Goal: Task Accomplishment & Management: Manage account settings

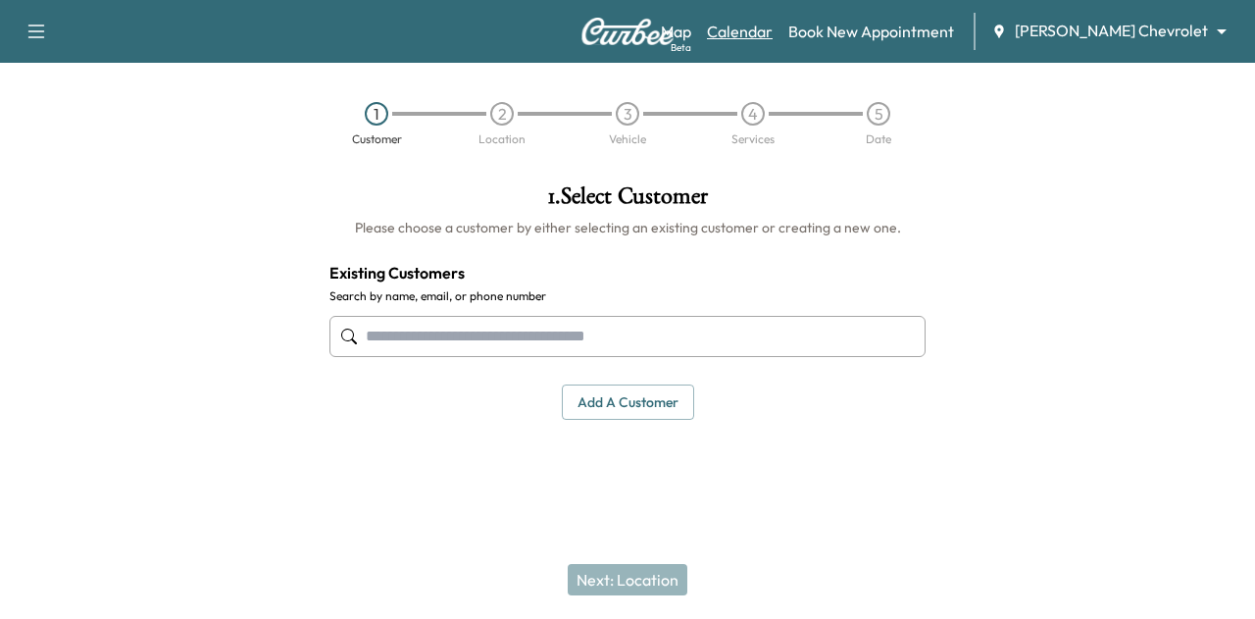
click at [773, 37] on link "Calendar" at bounding box center [740, 32] width 66 height 24
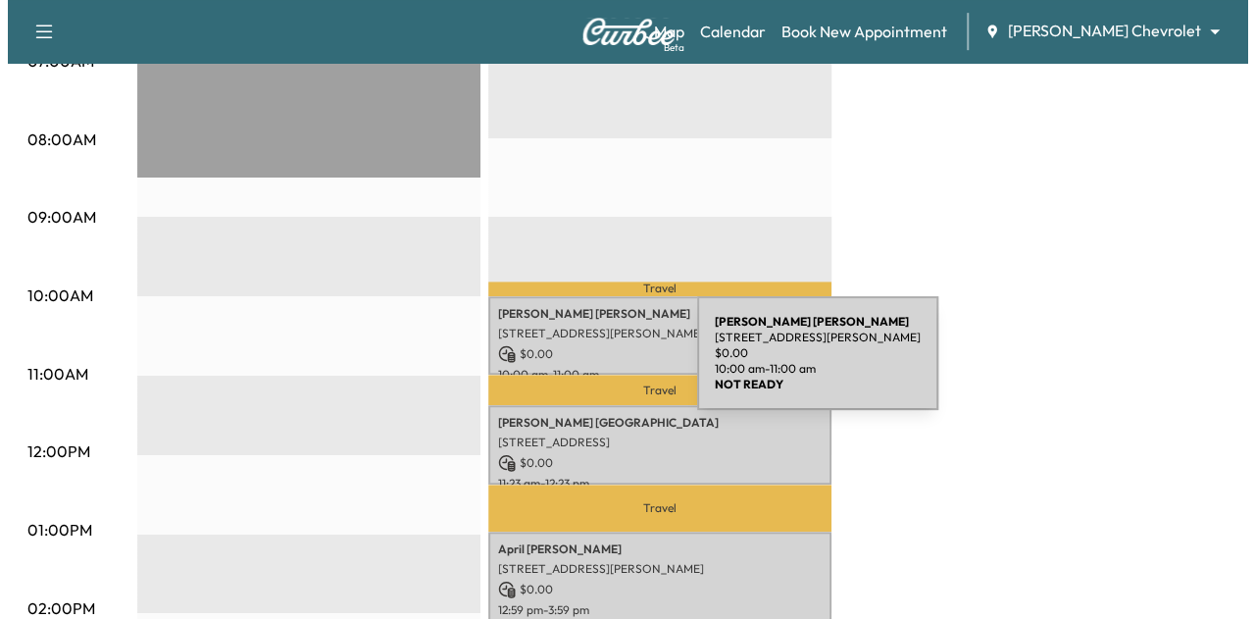
scroll to position [532, 0]
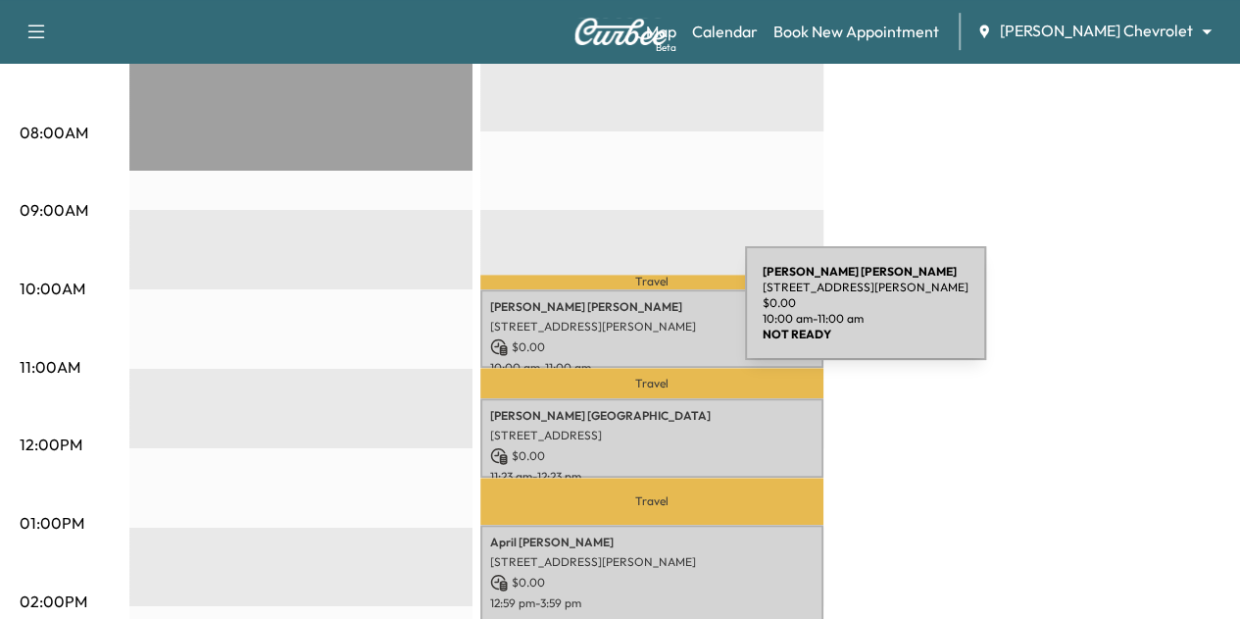
click at [600, 319] on p "[STREET_ADDRESS][PERSON_NAME]" at bounding box center [652, 327] width 324 height 16
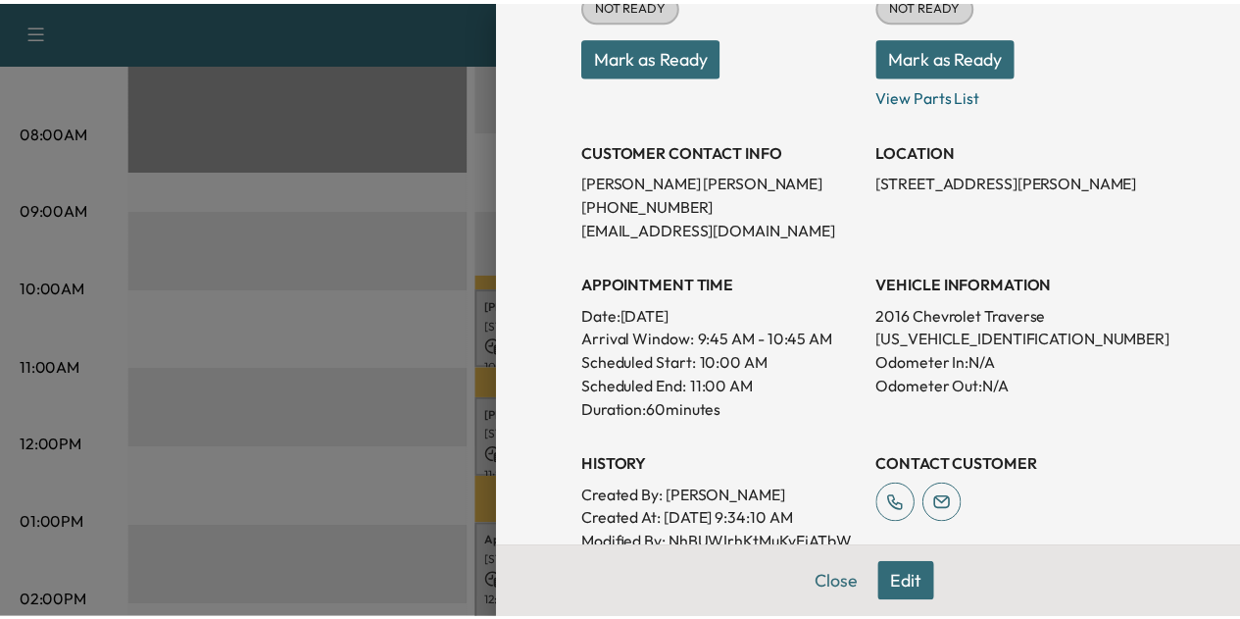
scroll to position [288, 0]
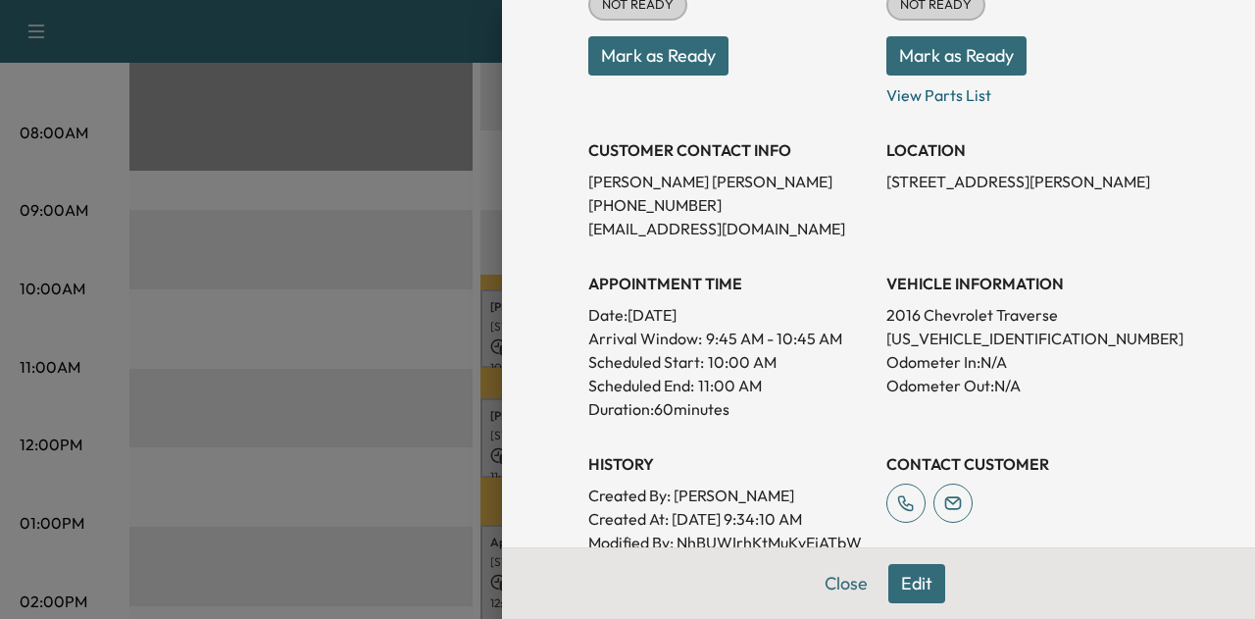
click at [951, 336] on p "[US_VEHICLE_IDENTIFICATION_NUMBER]" at bounding box center [1027, 338] width 282 height 24
copy p "[US_VEHICLE_IDENTIFICATION_NUMBER]"
click at [611, 181] on p "[PERSON_NAME]" at bounding box center [729, 182] width 282 height 24
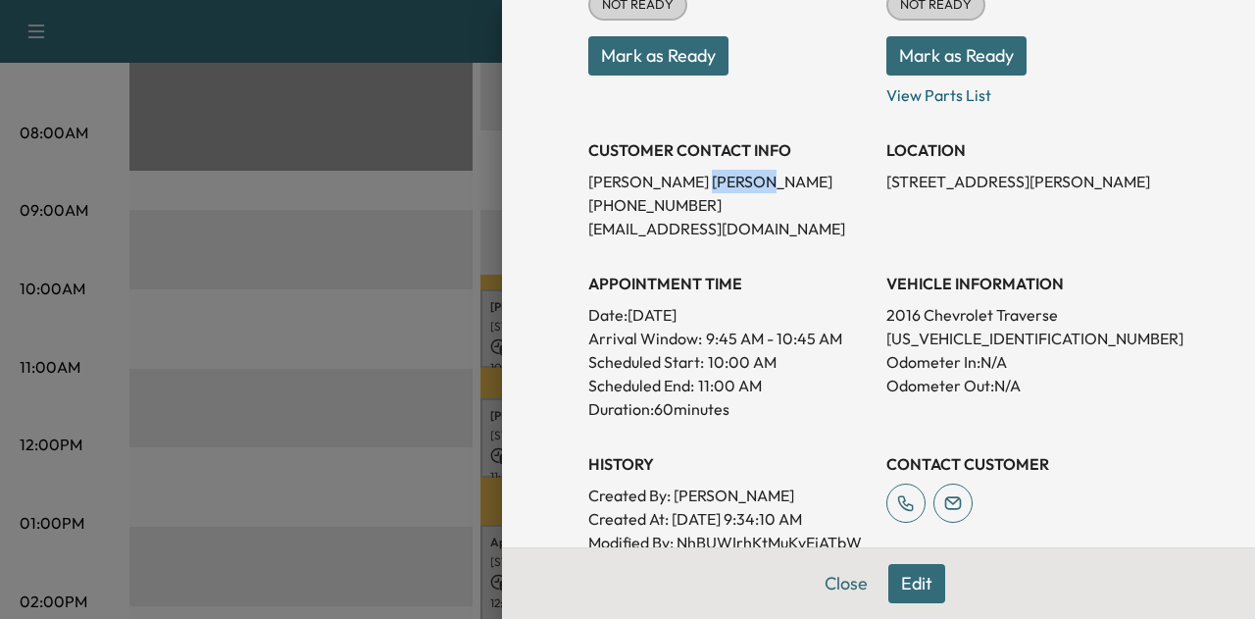
copy p "[PERSON_NAME]"
click at [917, 330] on p "[US_VEHICLE_IDENTIFICATION_NUMBER]" at bounding box center [1027, 338] width 282 height 24
copy p "[US_VEHICLE_IDENTIFICATION_NUMBER]"
click at [849, 589] on button "Close" at bounding box center [846, 583] width 69 height 39
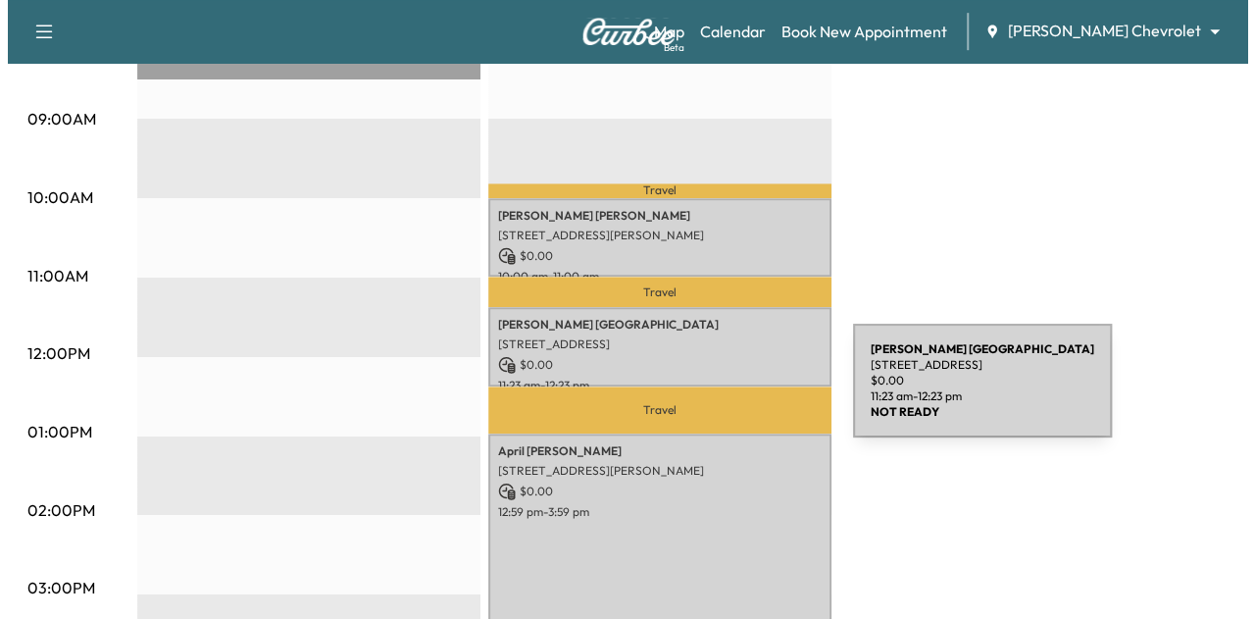
scroll to position [622, 0]
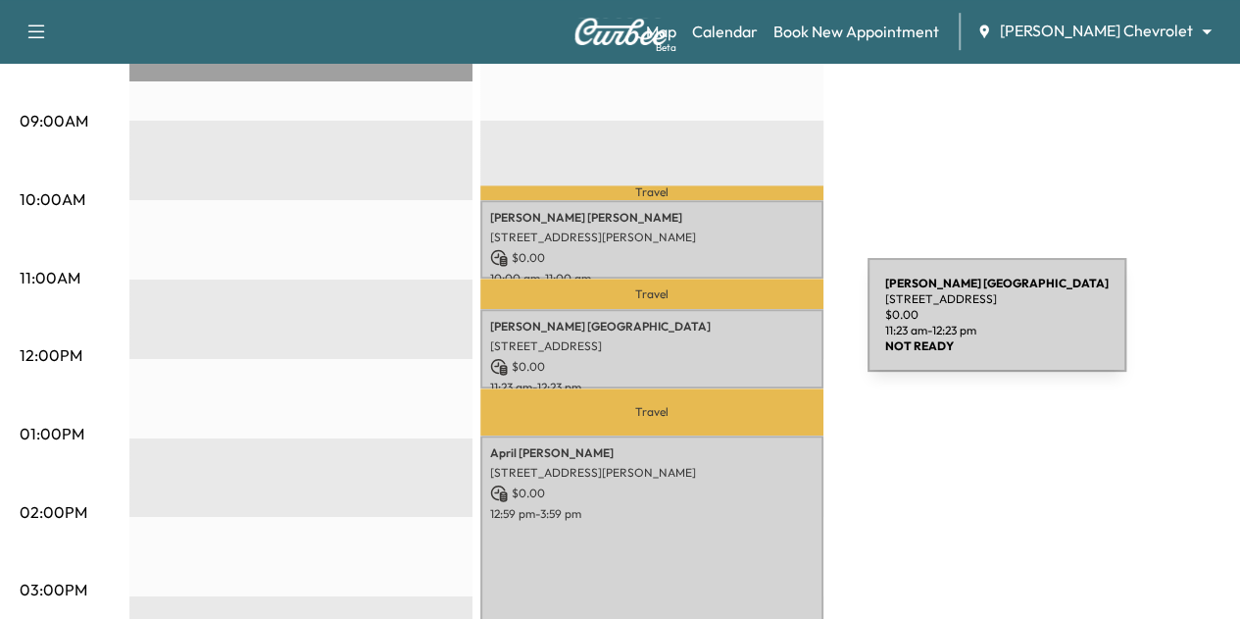
click at [721, 326] on p "[PERSON_NAME]" at bounding box center [652, 327] width 324 height 16
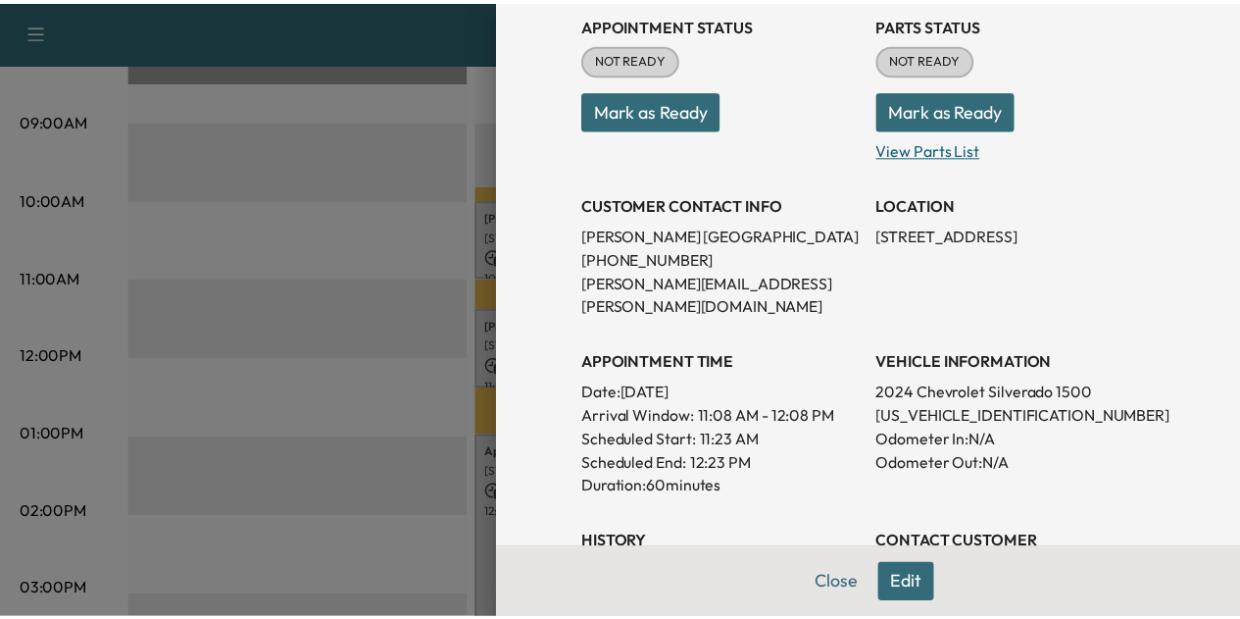
scroll to position [235, 0]
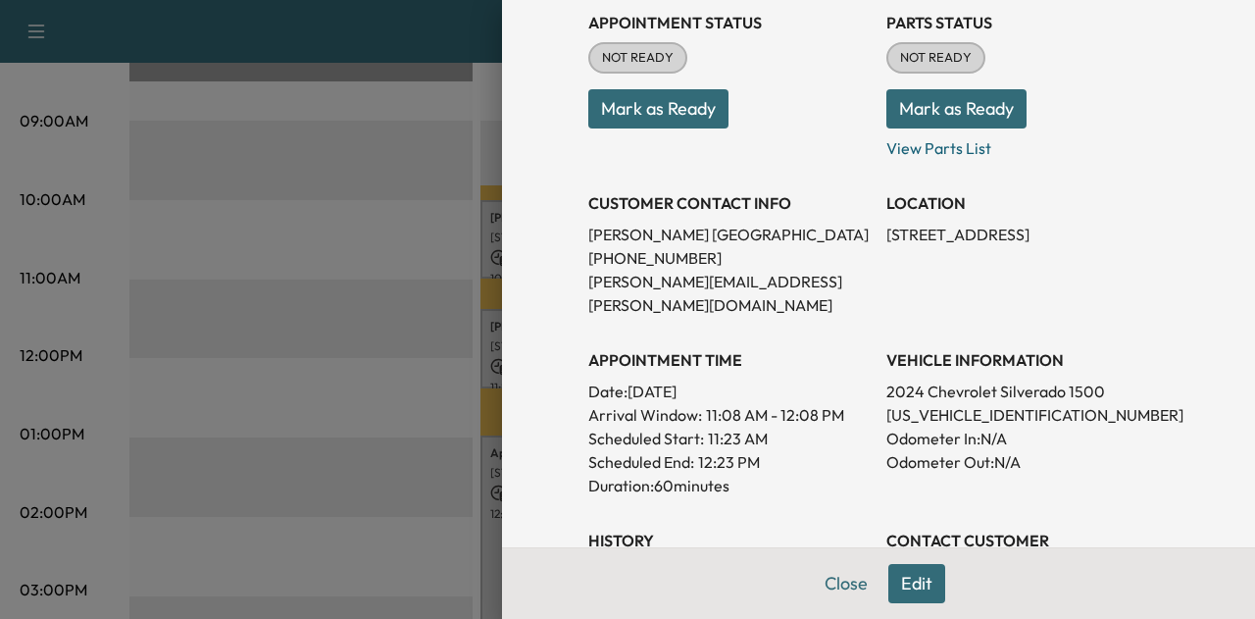
click at [905, 403] on p "[US_VEHICLE_IDENTIFICATION_NUMBER]" at bounding box center [1027, 415] width 282 height 24
copy p "[US_VEHICLE_IDENTIFICATION_NUMBER]"
click at [835, 594] on button "Close" at bounding box center [846, 583] width 69 height 39
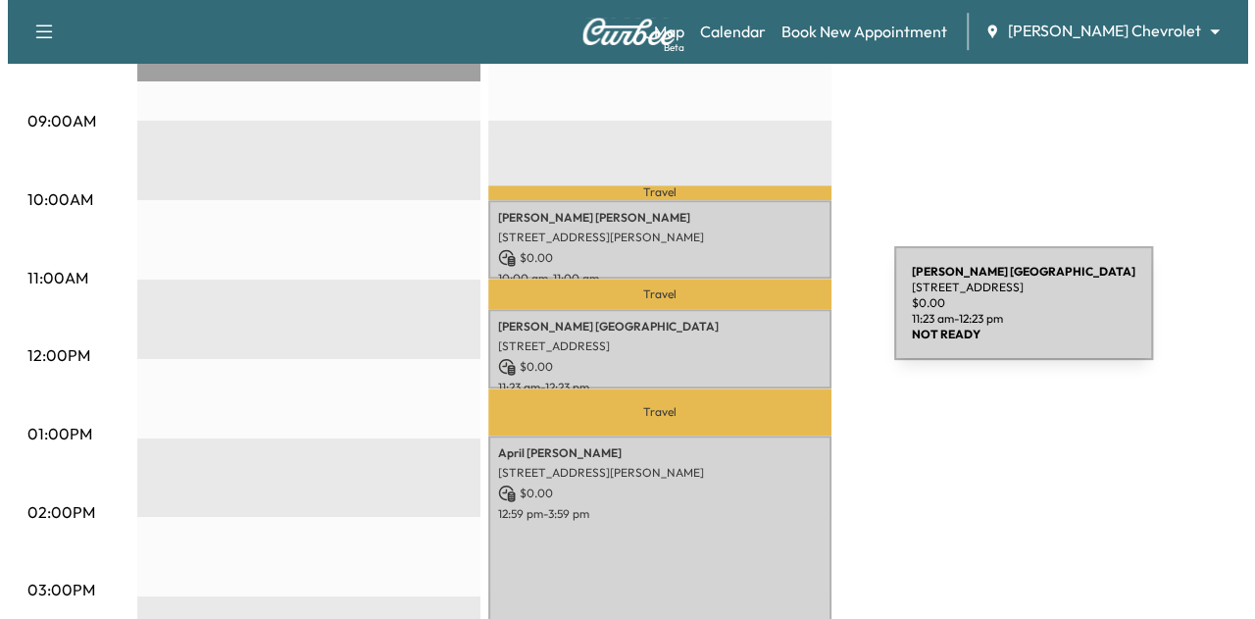
scroll to position [755, 0]
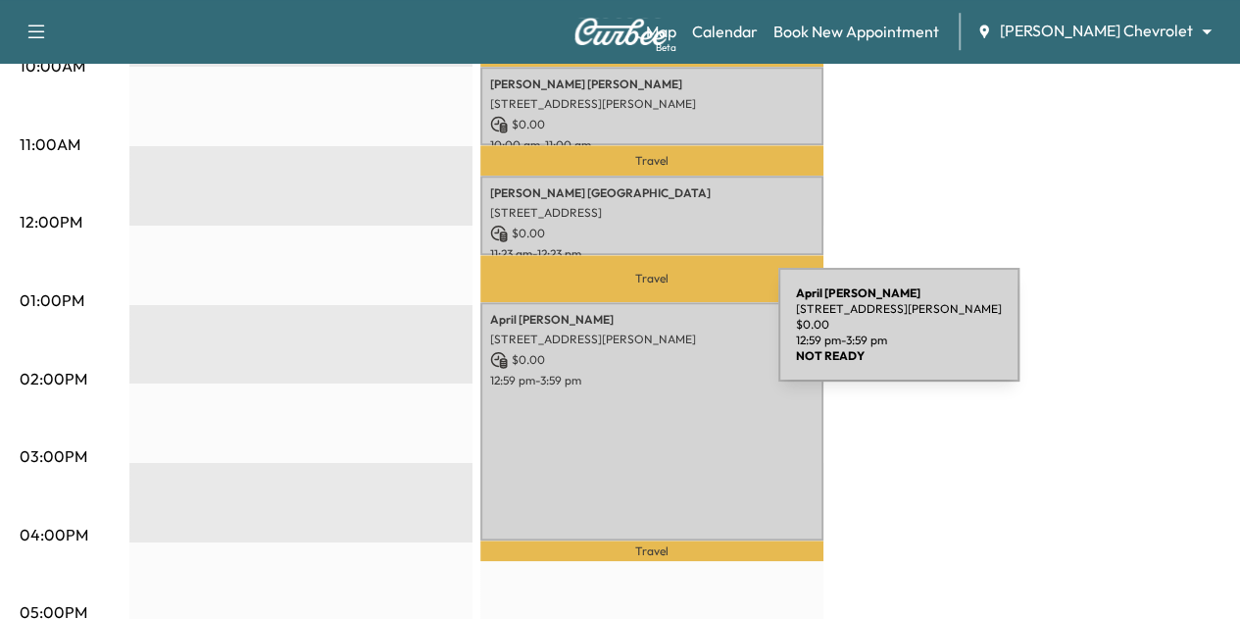
click at [629, 336] on p "[STREET_ADDRESS][PERSON_NAME]" at bounding box center [652, 339] width 324 height 16
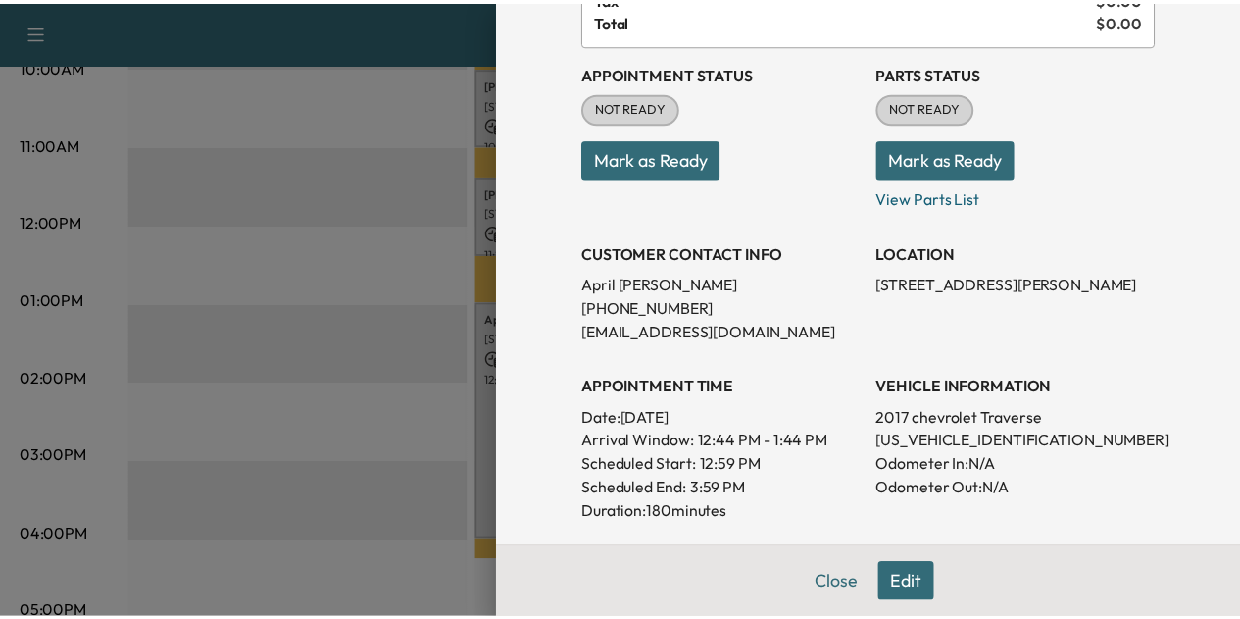
scroll to position [186, 0]
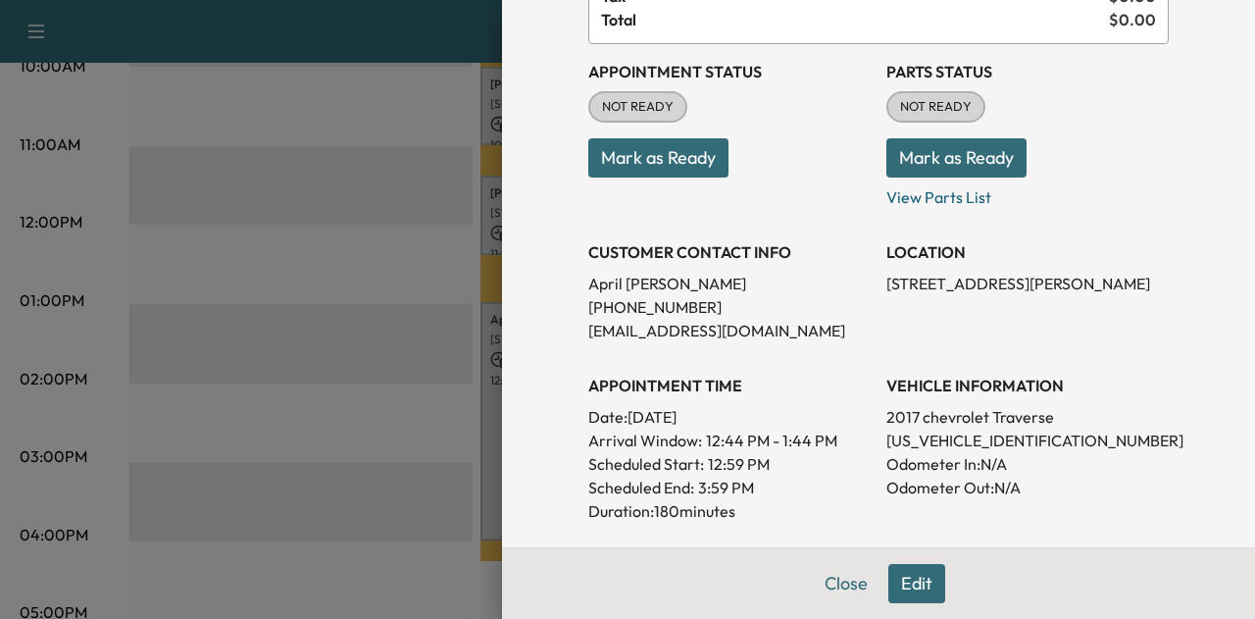
click at [905, 436] on p "[US_VEHICLE_IDENTIFICATION_NUMBER]" at bounding box center [1027, 440] width 282 height 24
copy p "[US_VEHICLE_IDENTIFICATION_NUMBER]"
click at [825, 582] on button "Close" at bounding box center [846, 583] width 69 height 39
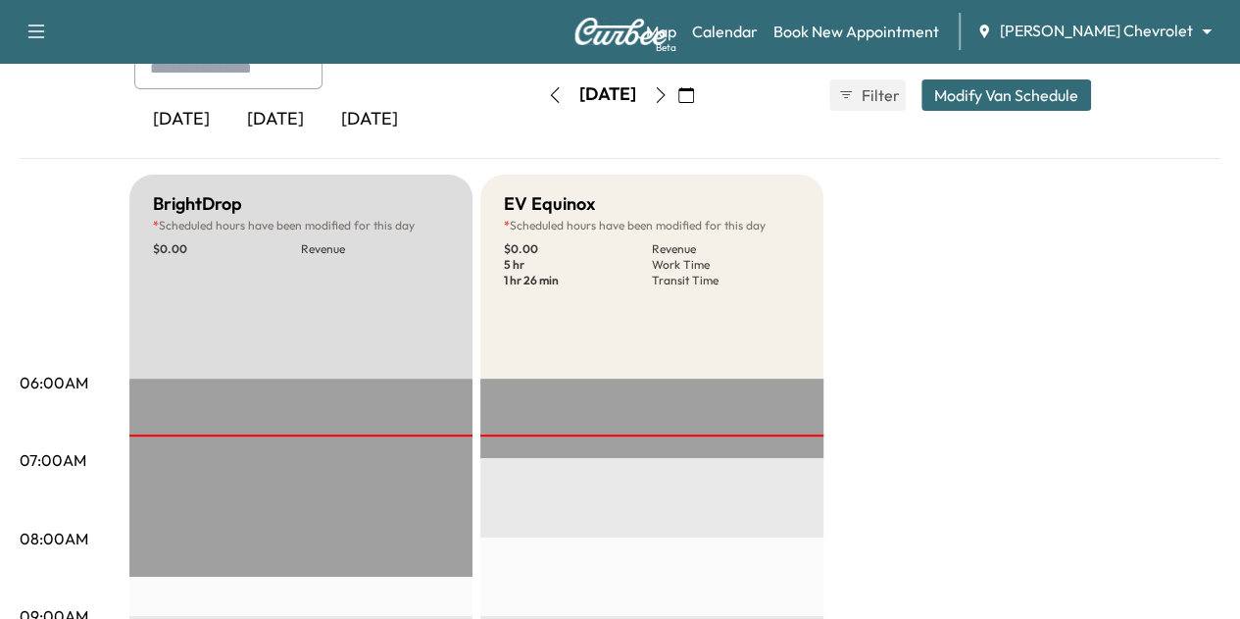
scroll to position [0, 0]
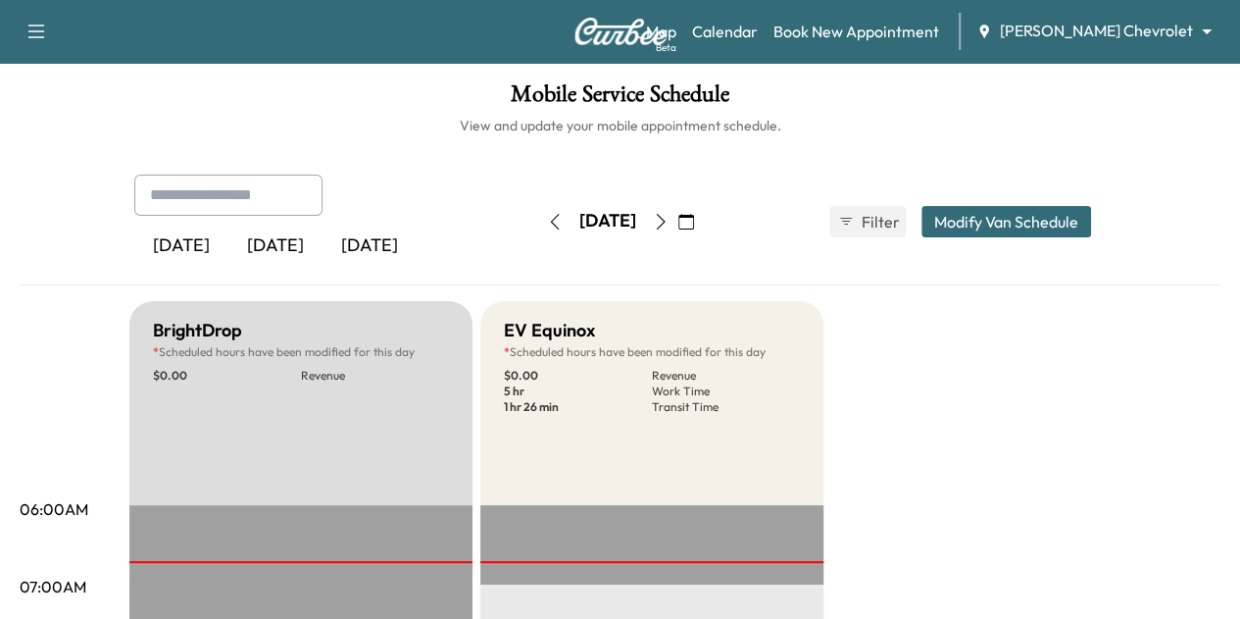
click at [665, 219] on icon "button" at bounding box center [660, 222] width 9 height 16
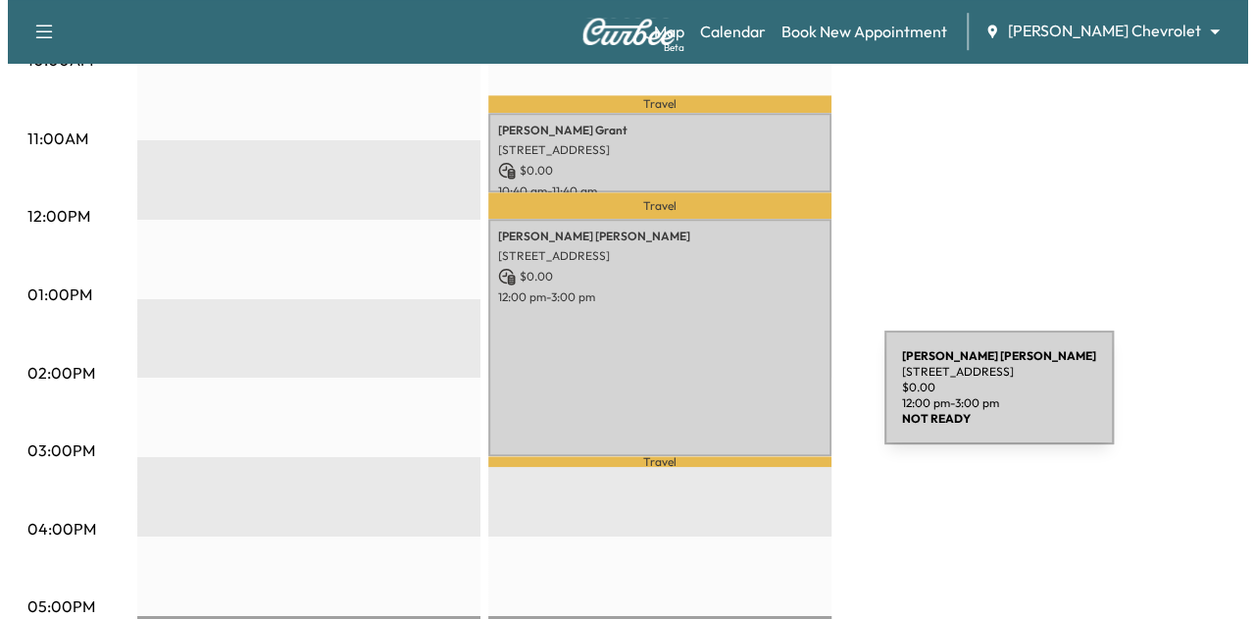
scroll to position [770, 0]
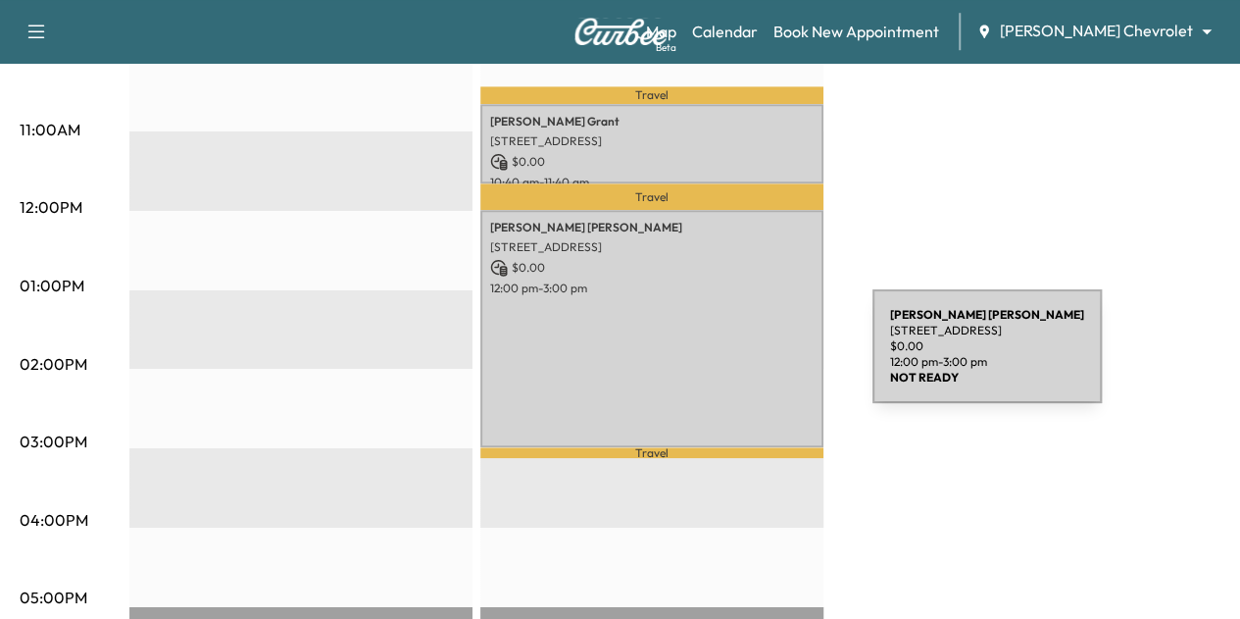
click at [725, 358] on div "[PERSON_NAME] [STREET_ADDRESS] $ 0.00 12:00 pm - 3:00 pm" at bounding box center [651, 328] width 343 height 237
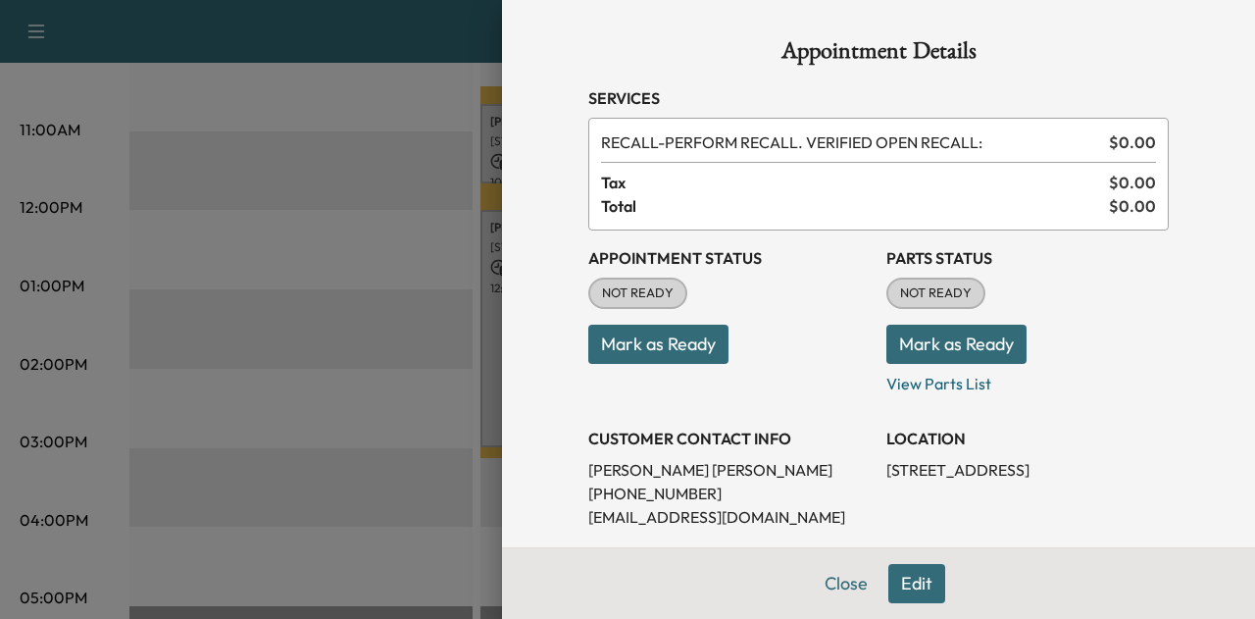
scroll to position [191, 0]
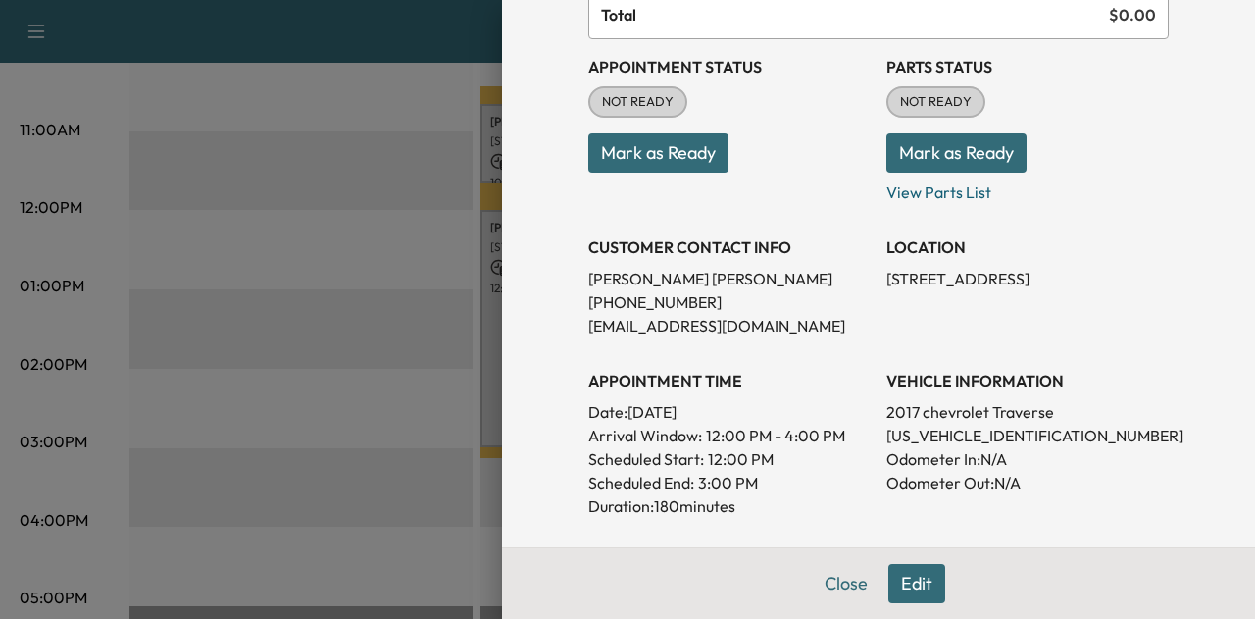
click at [906, 429] on p "[US_VEHICLE_IDENTIFICATION_NUMBER]" at bounding box center [1027, 436] width 282 height 24
copy p "[US_VEHICLE_IDENTIFICATION_NUMBER]"
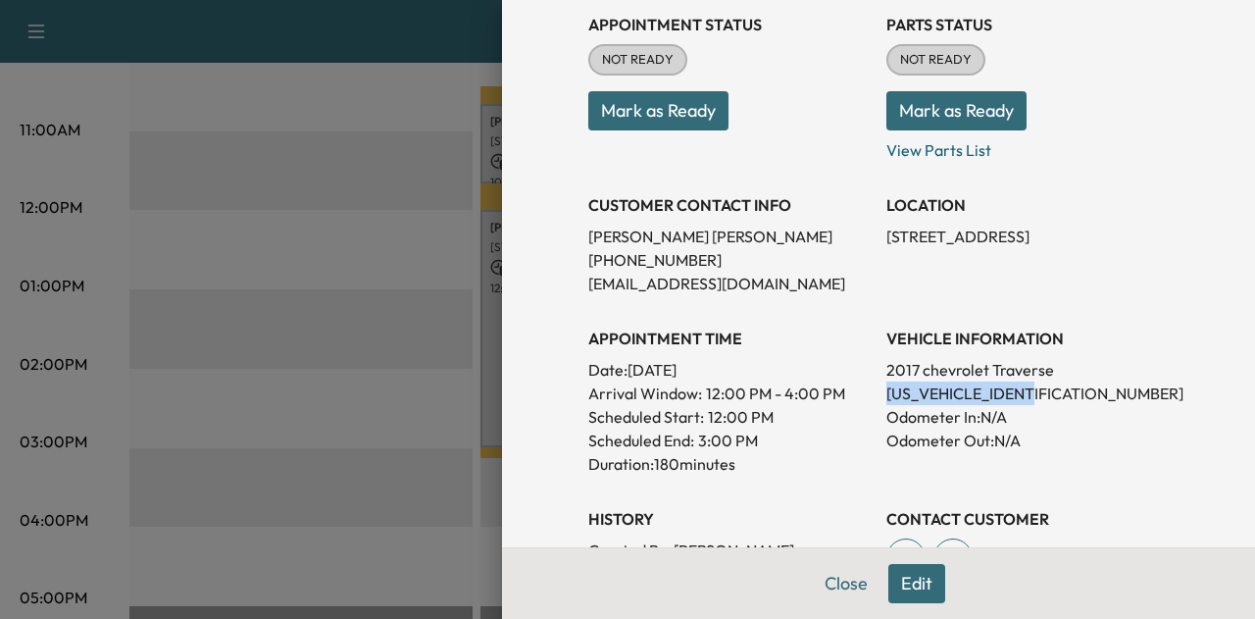
scroll to position [264, 0]
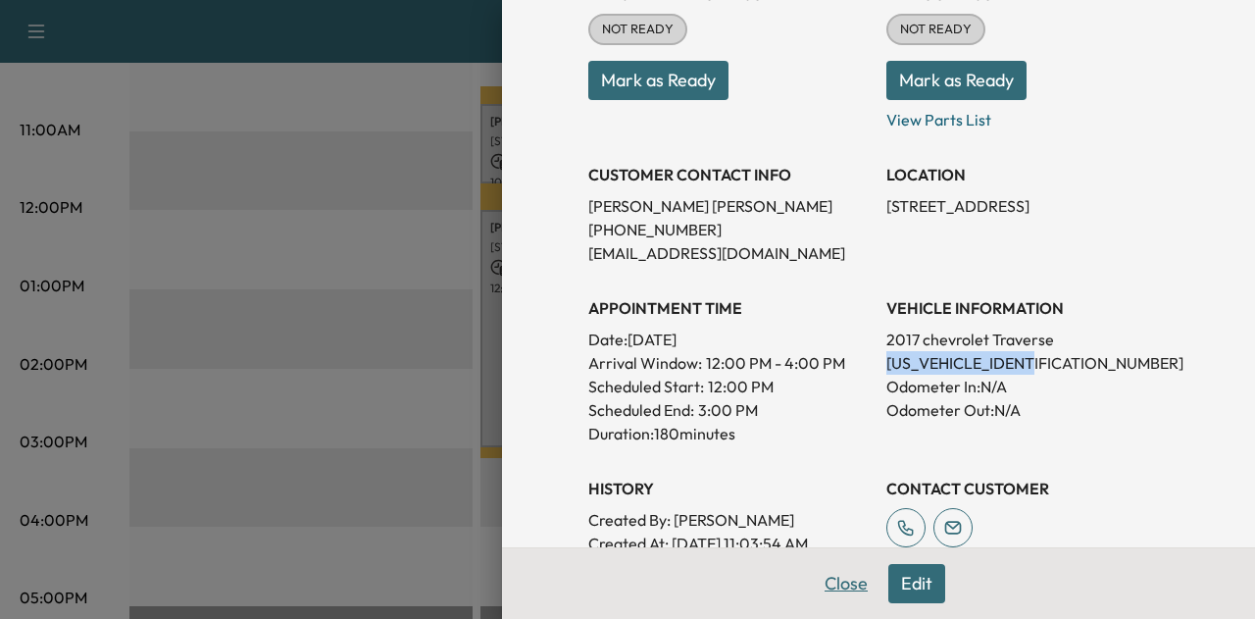
click at [823, 591] on button "Close" at bounding box center [846, 583] width 69 height 39
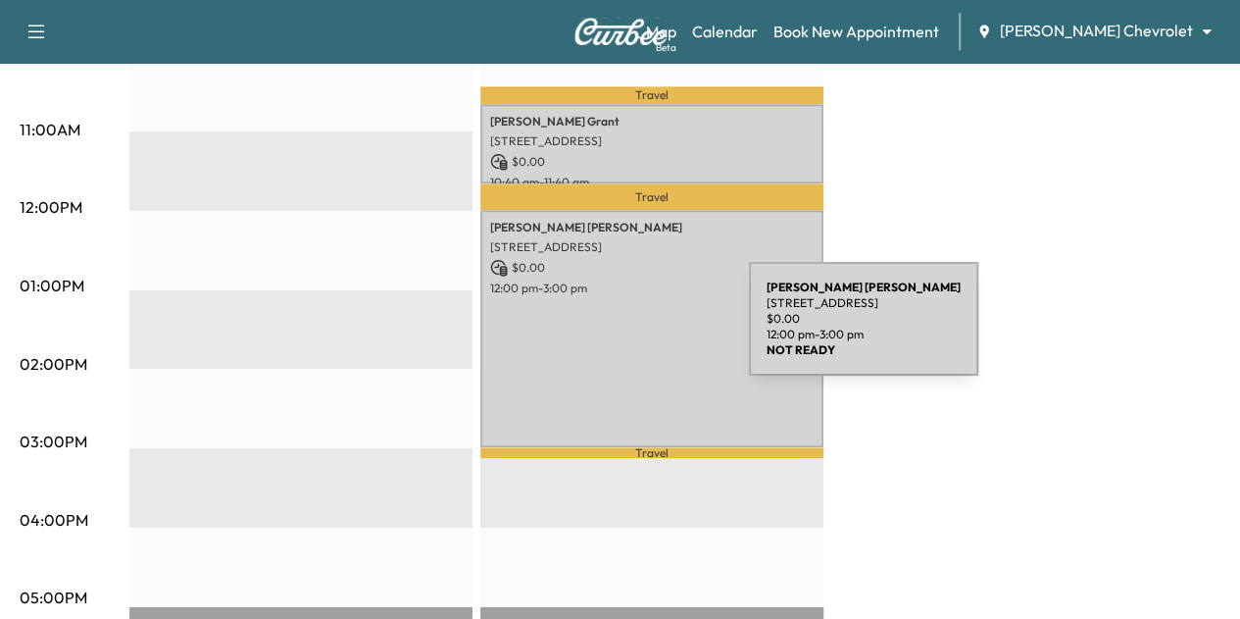
click at [602, 330] on div "[PERSON_NAME] [STREET_ADDRESS] $ 0.00 12:00 pm - 3:00 pm" at bounding box center [651, 328] width 343 height 237
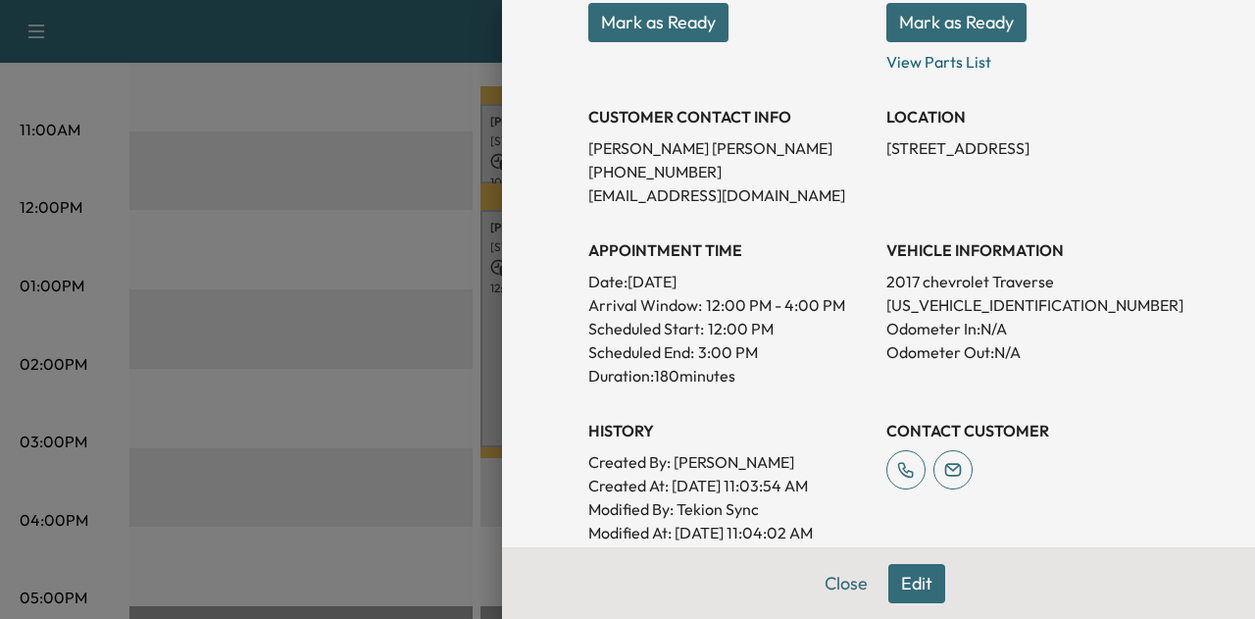
scroll to position [380, 0]
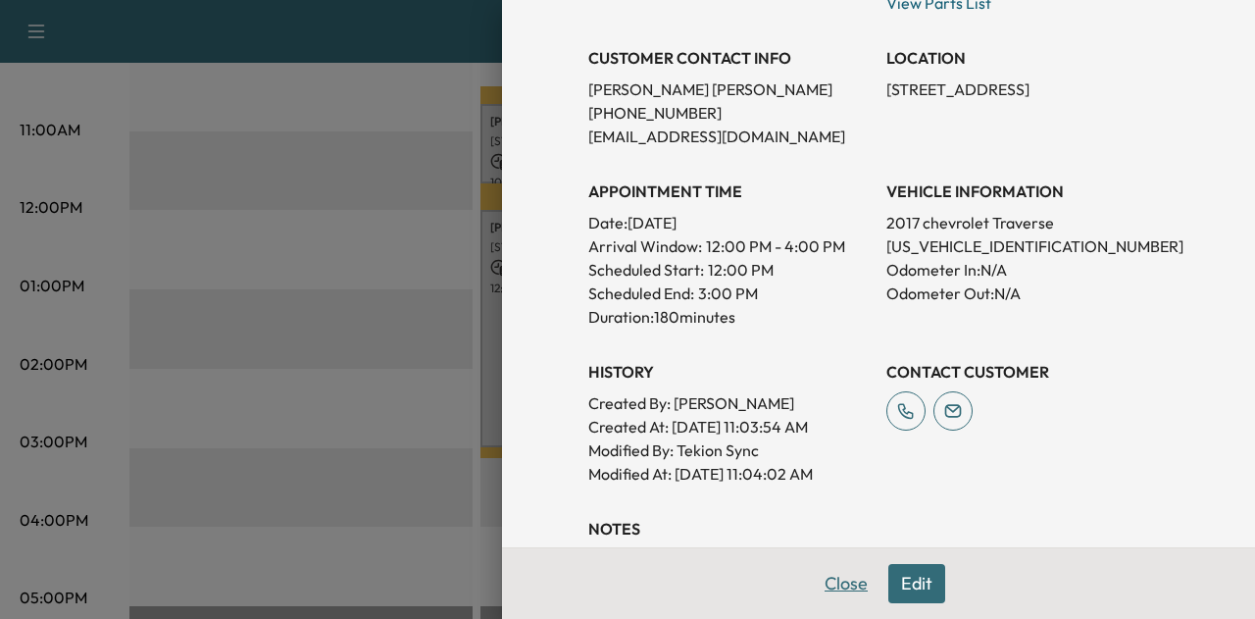
click at [816, 591] on button "Close" at bounding box center [846, 583] width 69 height 39
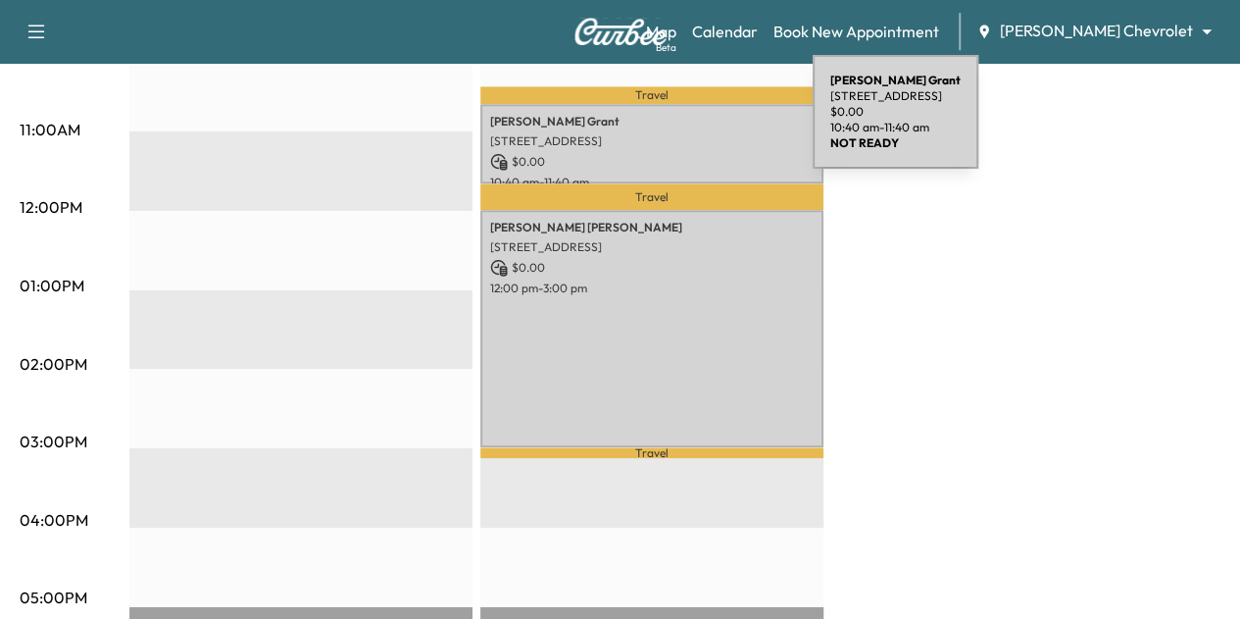
click at [666, 124] on p "[PERSON_NAME]" at bounding box center [652, 122] width 324 height 16
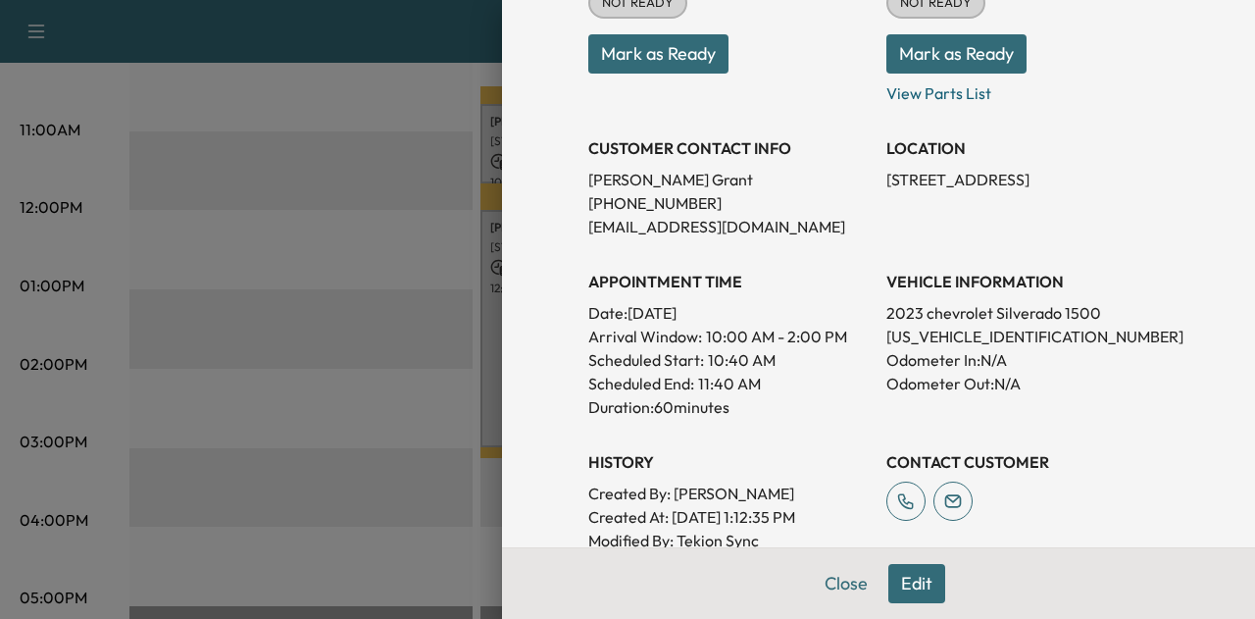
scroll to position [291, 0]
click at [917, 336] on p "[US_VEHICLE_IDENTIFICATION_NUMBER]" at bounding box center [1027, 336] width 282 height 24
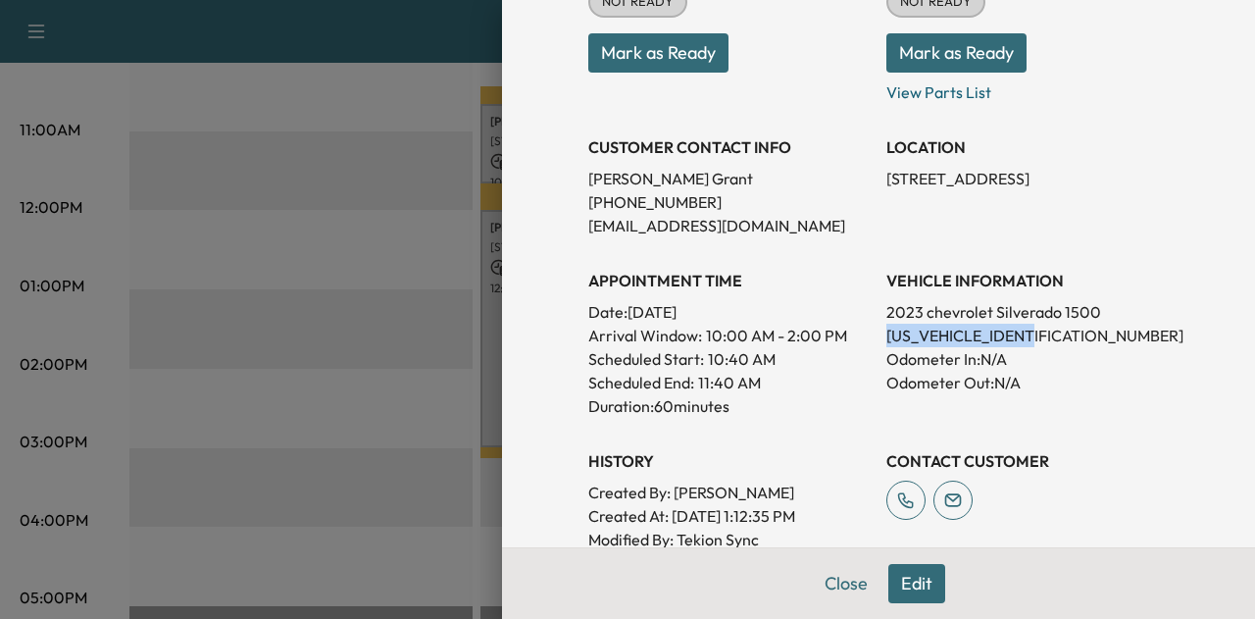
click at [917, 336] on p "[US_VEHICLE_IDENTIFICATION_NUMBER]" at bounding box center [1027, 336] width 282 height 24
copy p "[US_VEHICLE_IDENTIFICATION_NUMBER]"
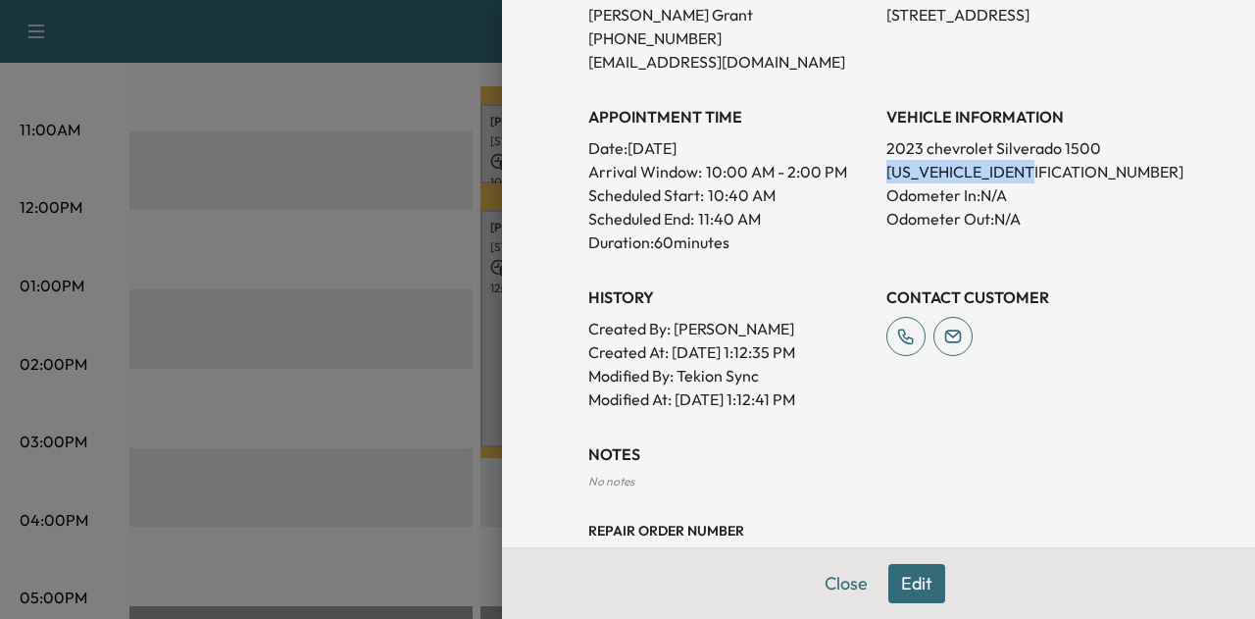
scroll to position [456, 0]
click at [837, 588] on button "Close" at bounding box center [846, 583] width 69 height 39
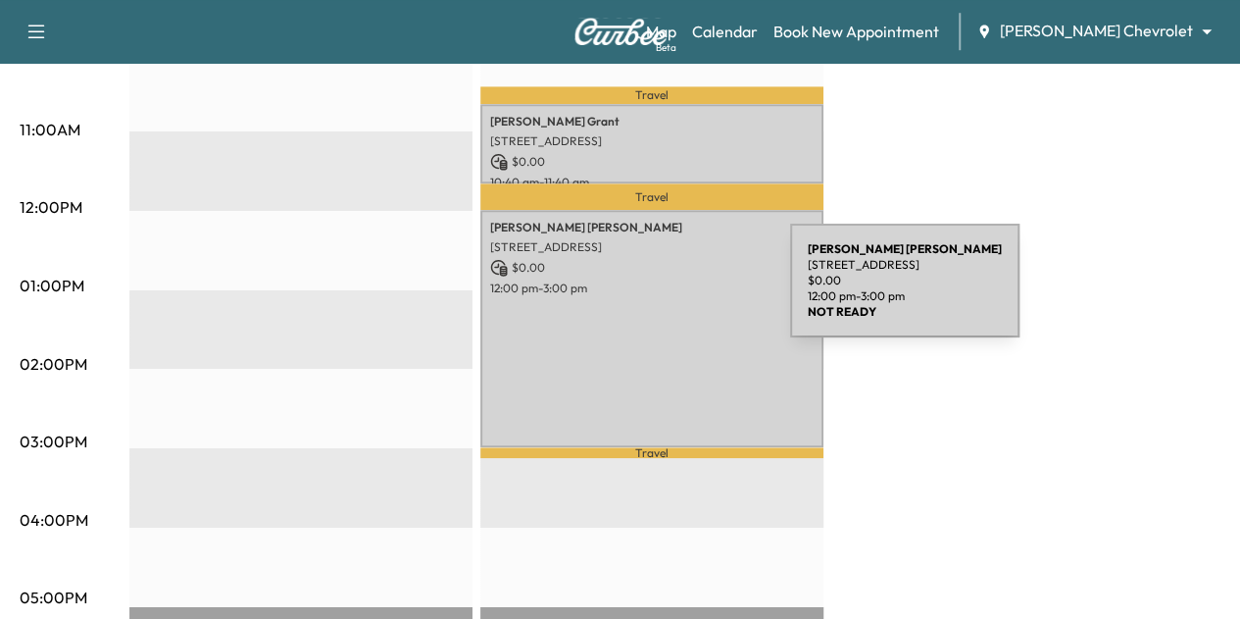
click at [647, 290] on div "[PERSON_NAME] [STREET_ADDRESS] $ 0.00 12:00 pm - 3:00 pm" at bounding box center [651, 328] width 343 height 237
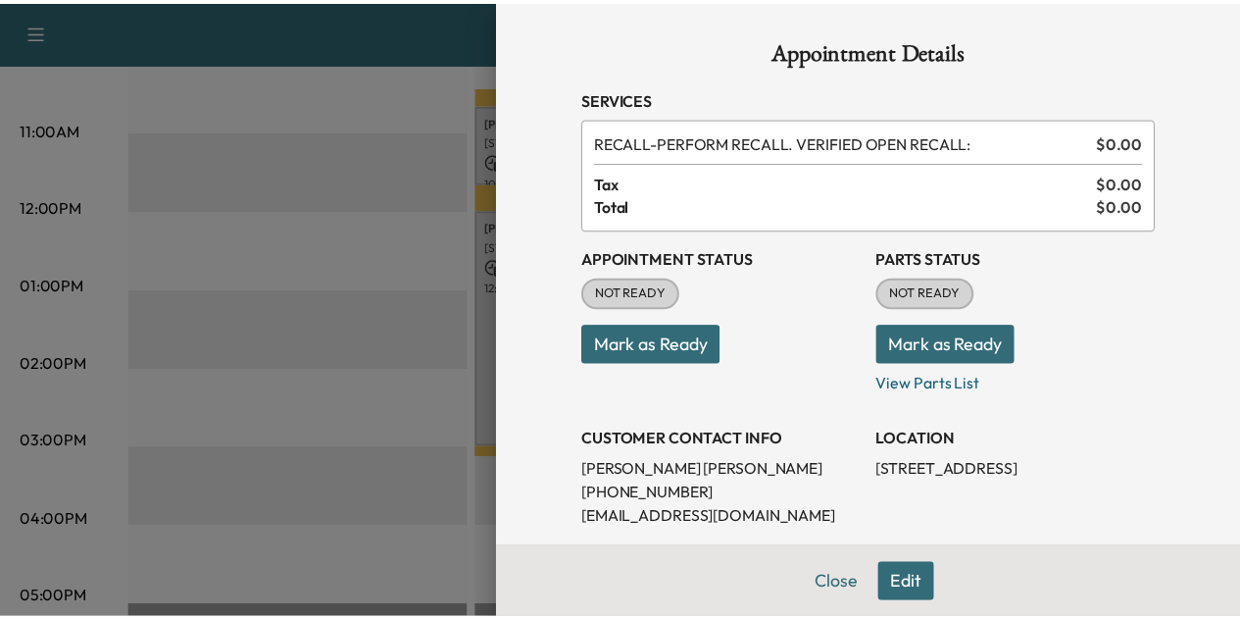
scroll to position [285, 0]
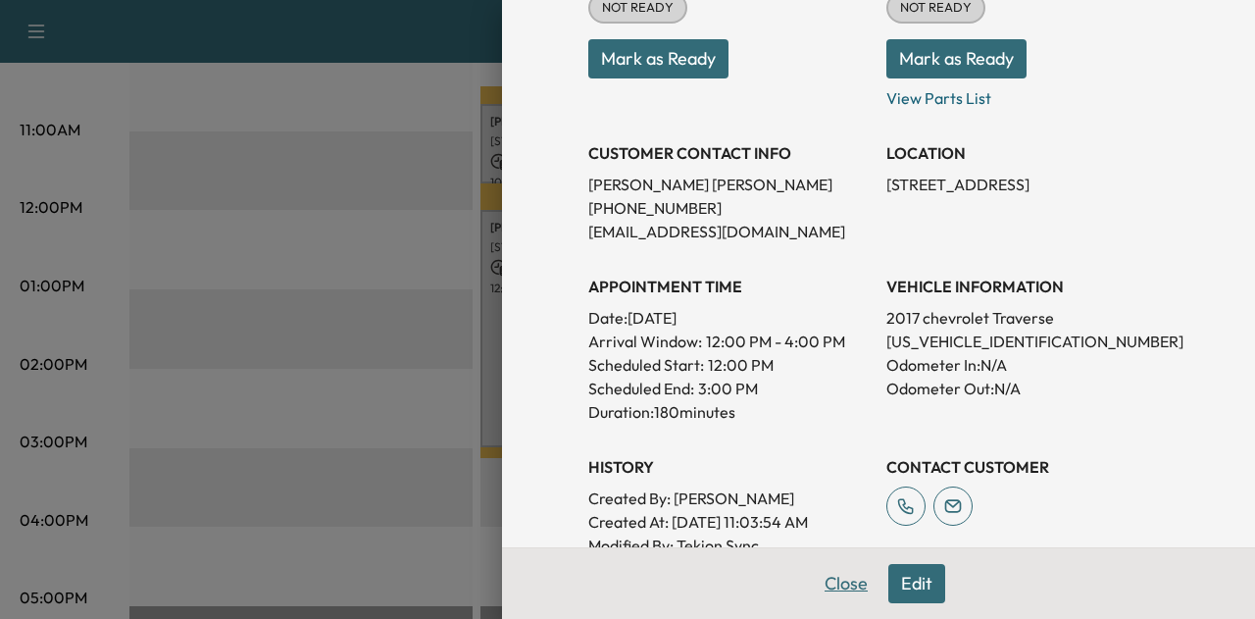
click at [826, 586] on button "Close" at bounding box center [846, 583] width 69 height 39
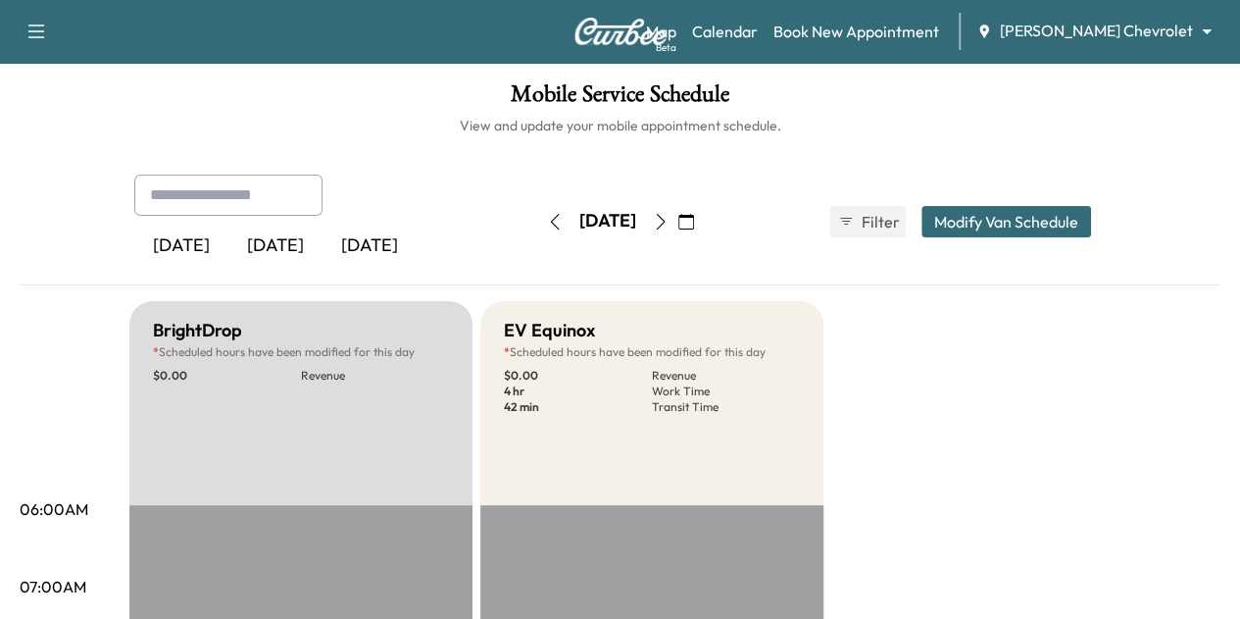
scroll to position [83, 0]
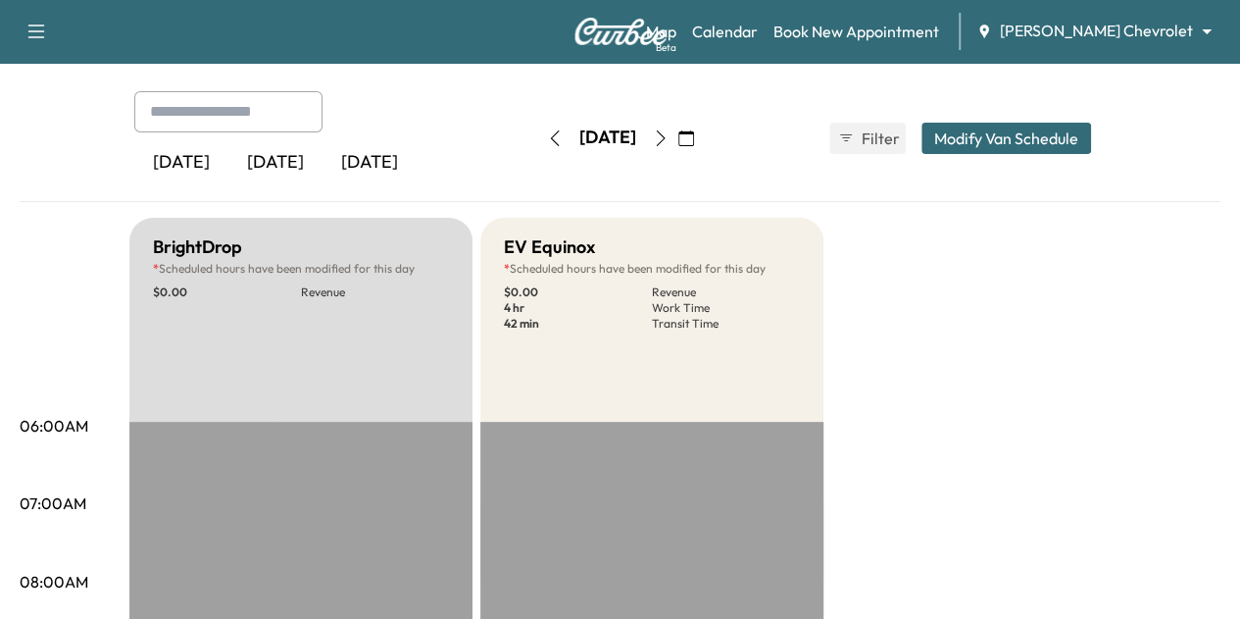
click at [550, 131] on icon "button" at bounding box center [554, 138] width 9 height 16
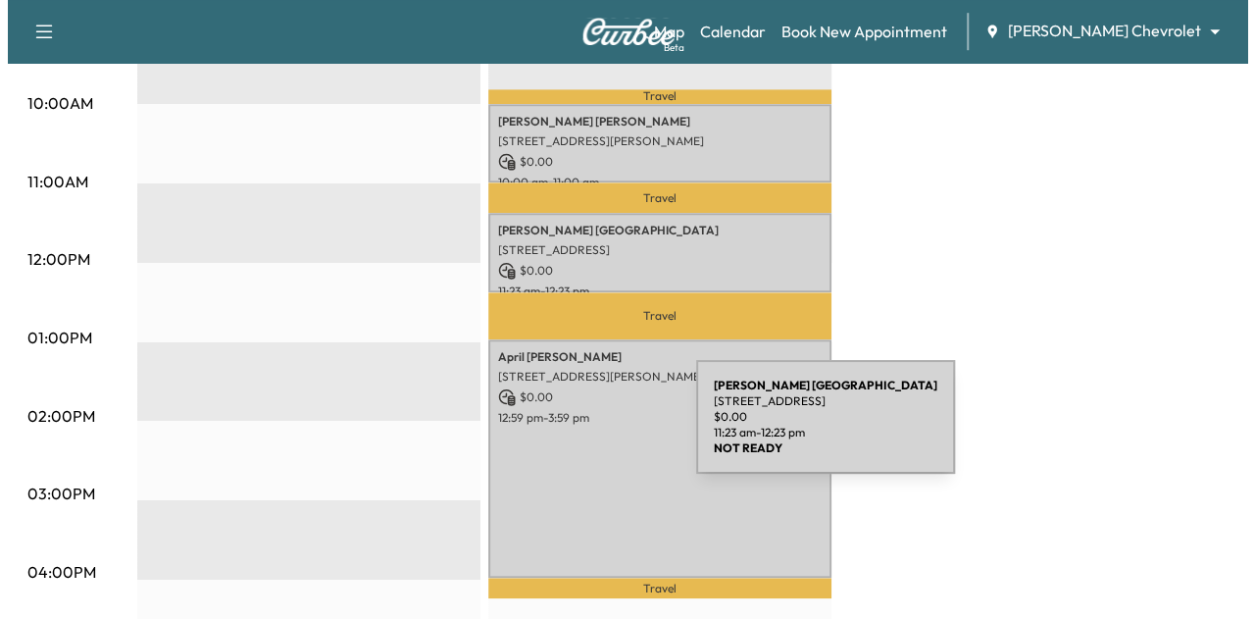
scroll to position [722, 0]
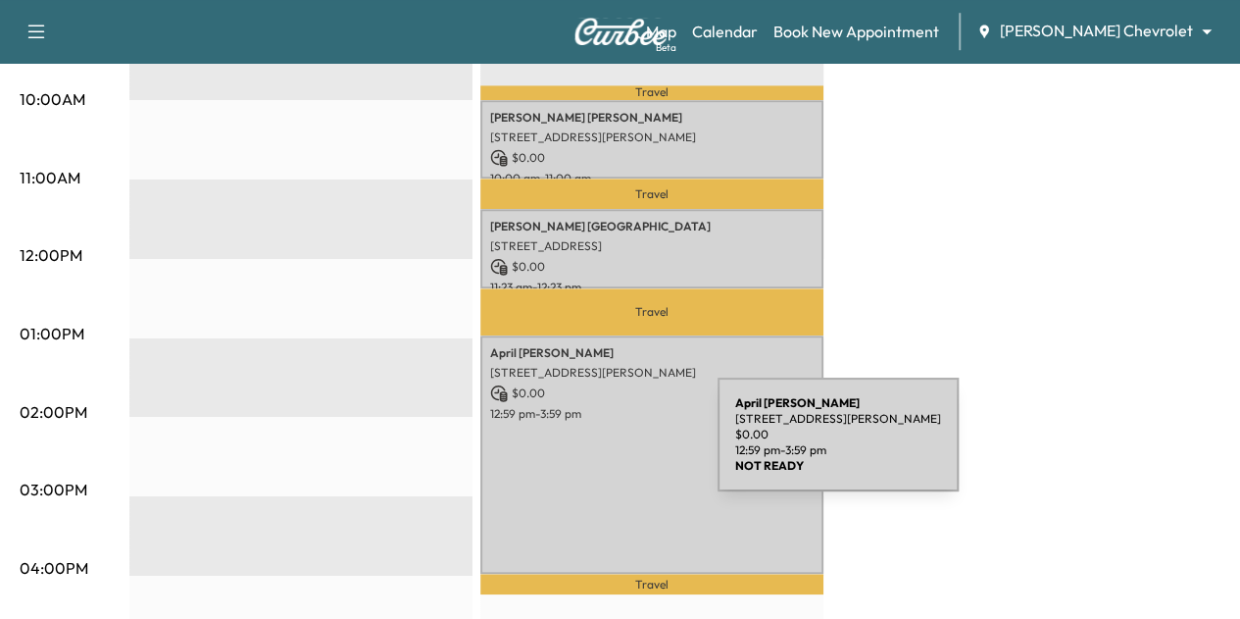
click at [571, 446] on div "[PERSON_NAME] [STREET_ADDRESS][PERSON_NAME] $ 0.00 12:59 pm - 3:59 pm" at bounding box center [651, 453] width 343 height 237
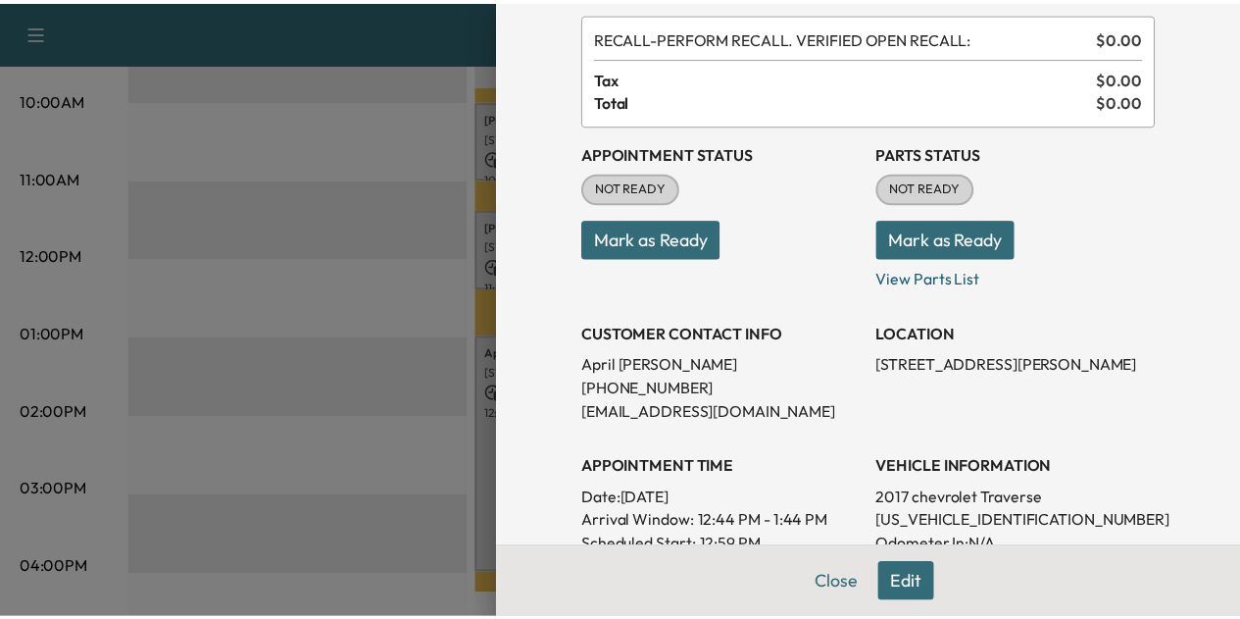
scroll to position [159, 0]
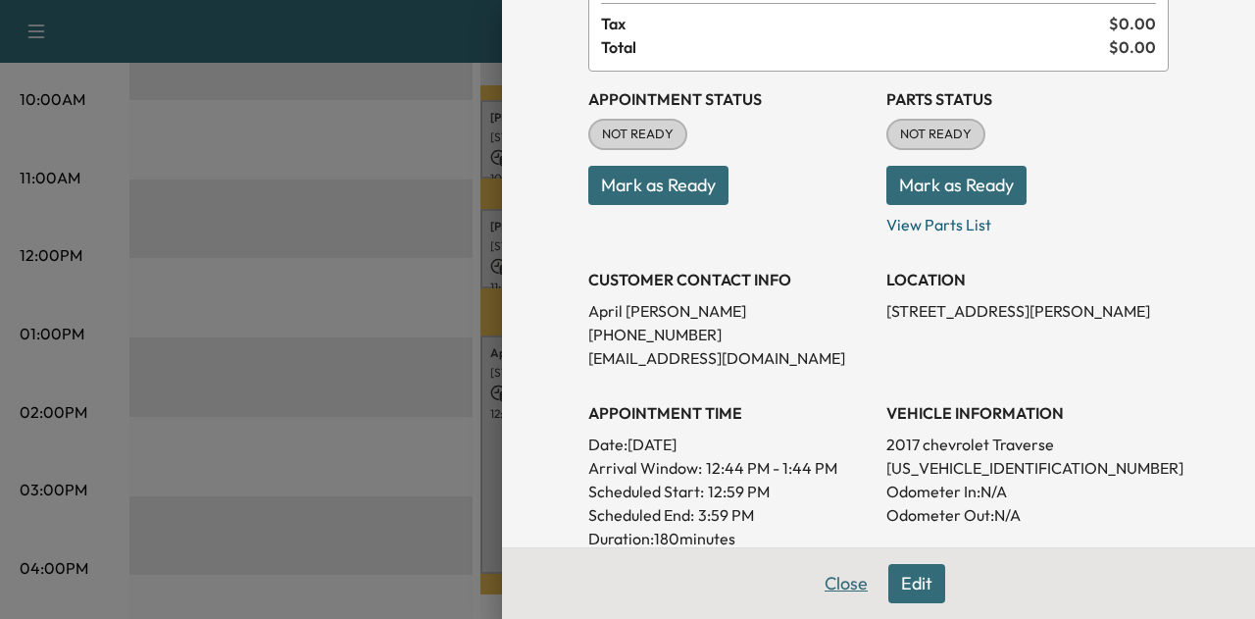
click at [836, 581] on button "Close" at bounding box center [846, 583] width 69 height 39
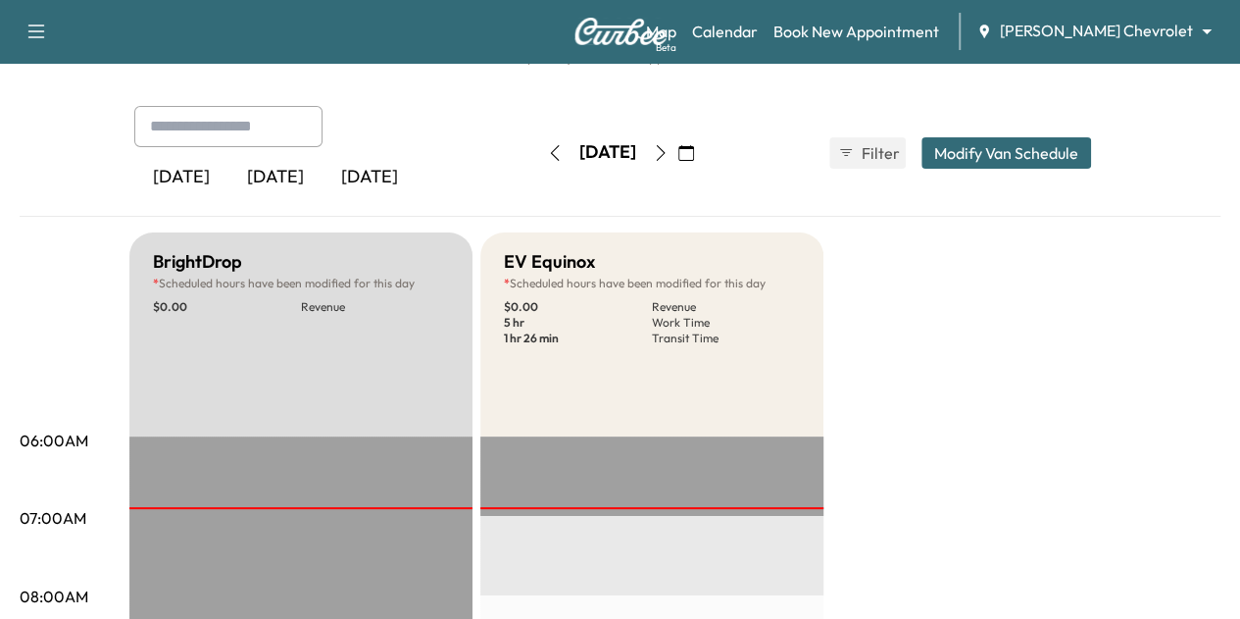
scroll to position [0, 0]
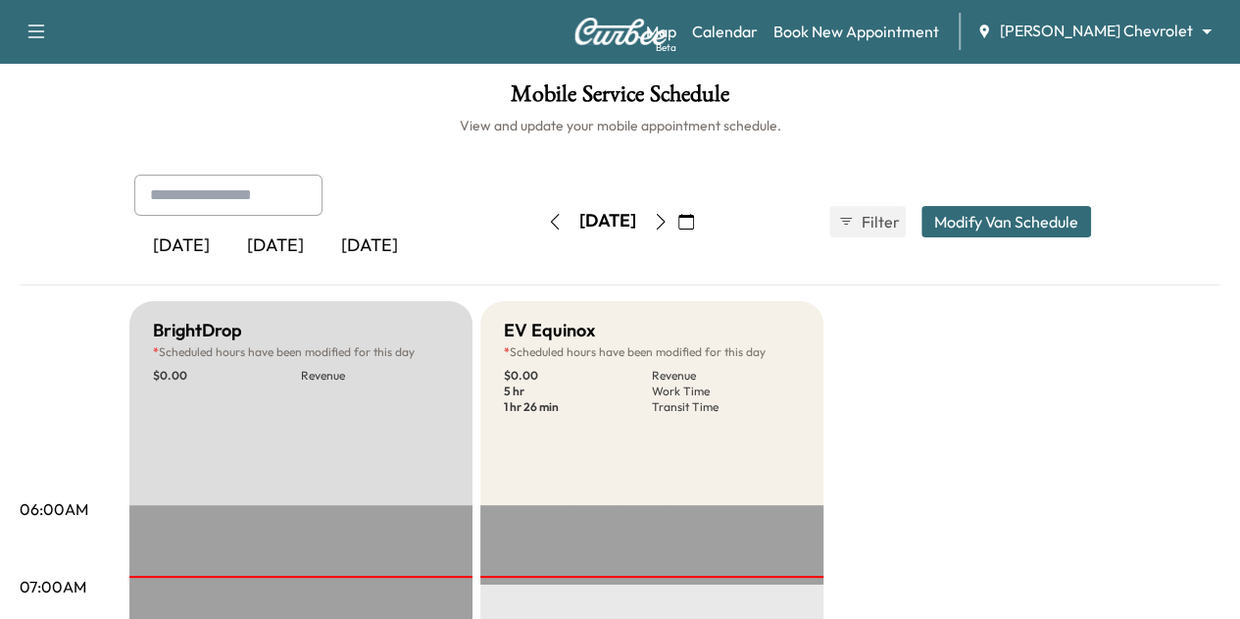
click at [547, 215] on icon "button" at bounding box center [555, 222] width 16 height 16
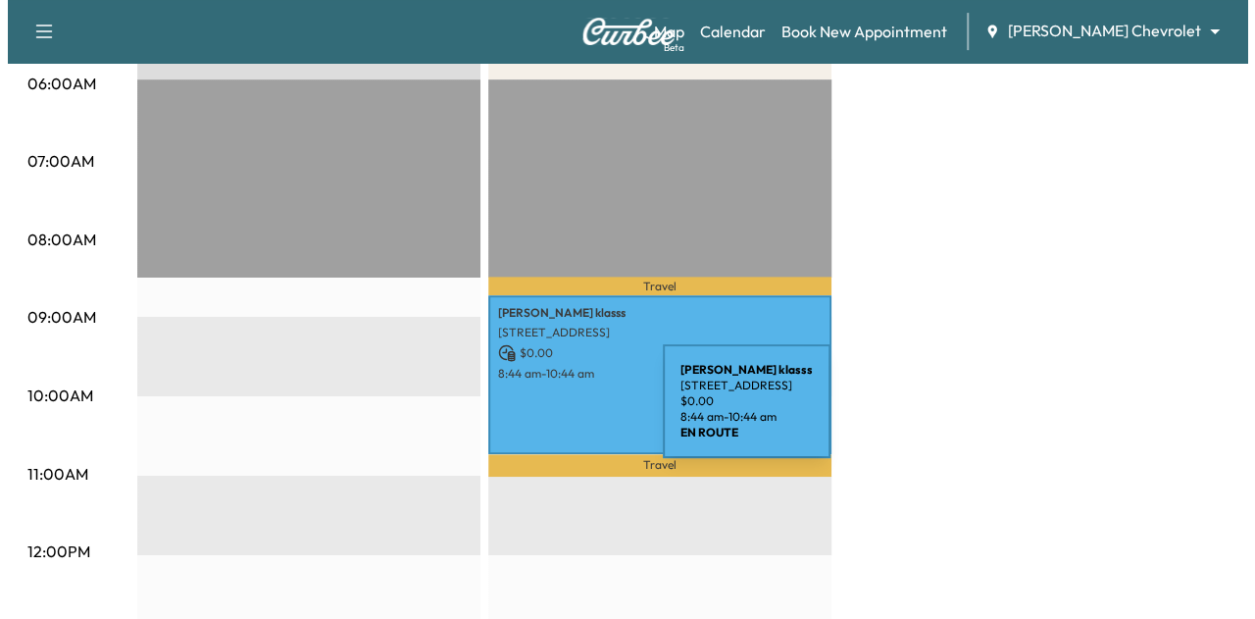
scroll to position [464, 0]
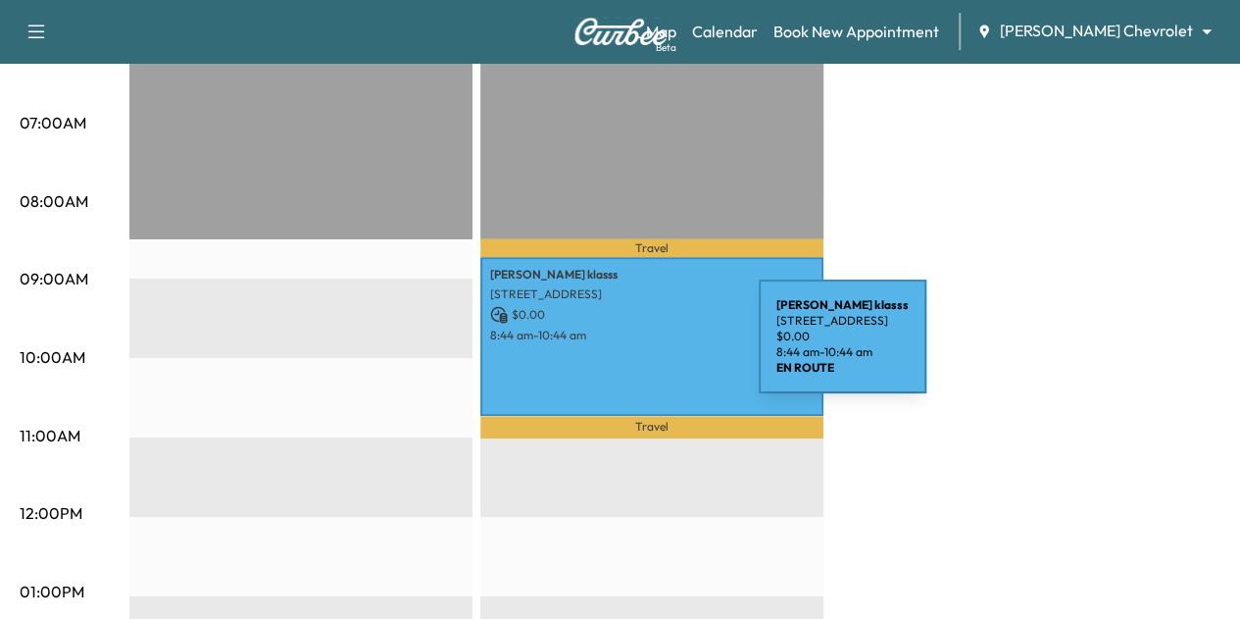
click at [612, 348] on div "[PERSON_NAME] [STREET_ADDRESS] $ 0.00 8:44 am - 10:44 am" at bounding box center [651, 336] width 343 height 159
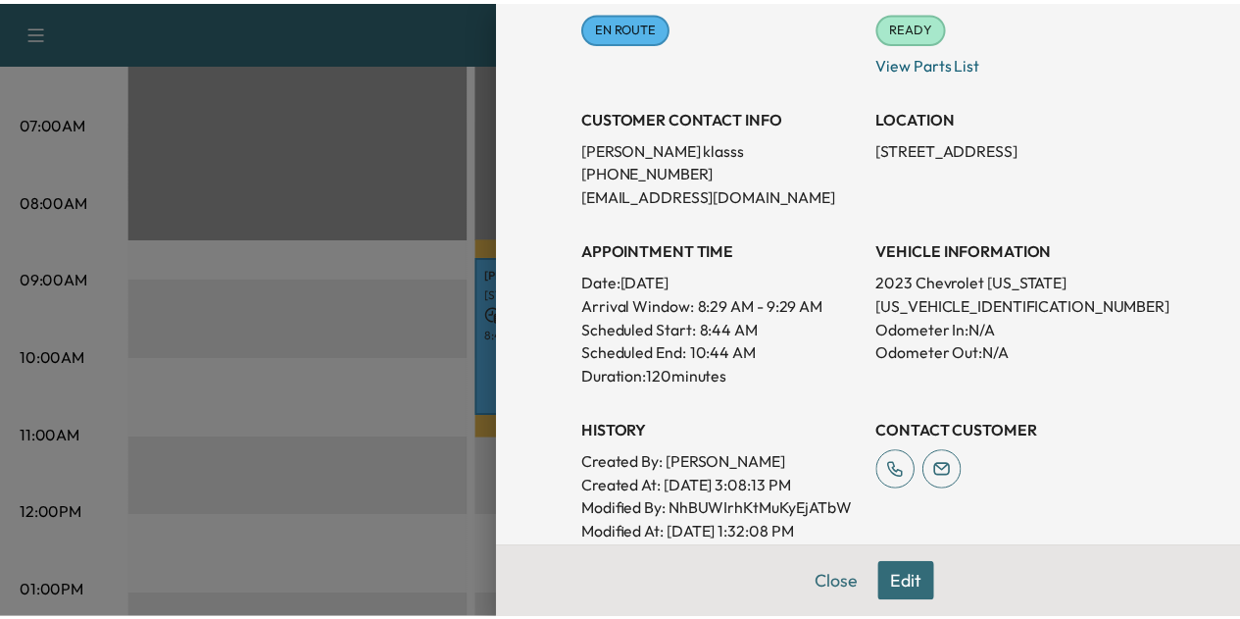
scroll to position [290, 0]
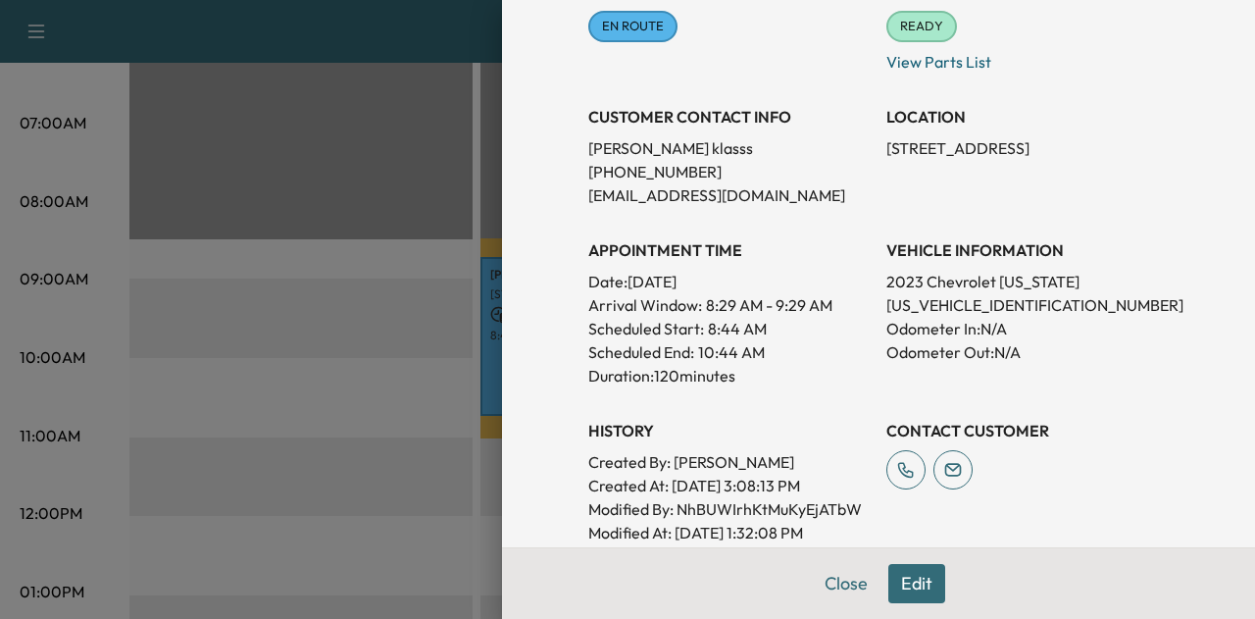
click at [951, 306] on p "[US_VEHICLE_IDENTIFICATION_NUMBER]" at bounding box center [1027, 305] width 282 height 24
copy p "[US_VEHICLE_IDENTIFICATION_NUMBER]"
click at [823, 573] on button "Close" at bounding box center [846, 583] width 69 height 39
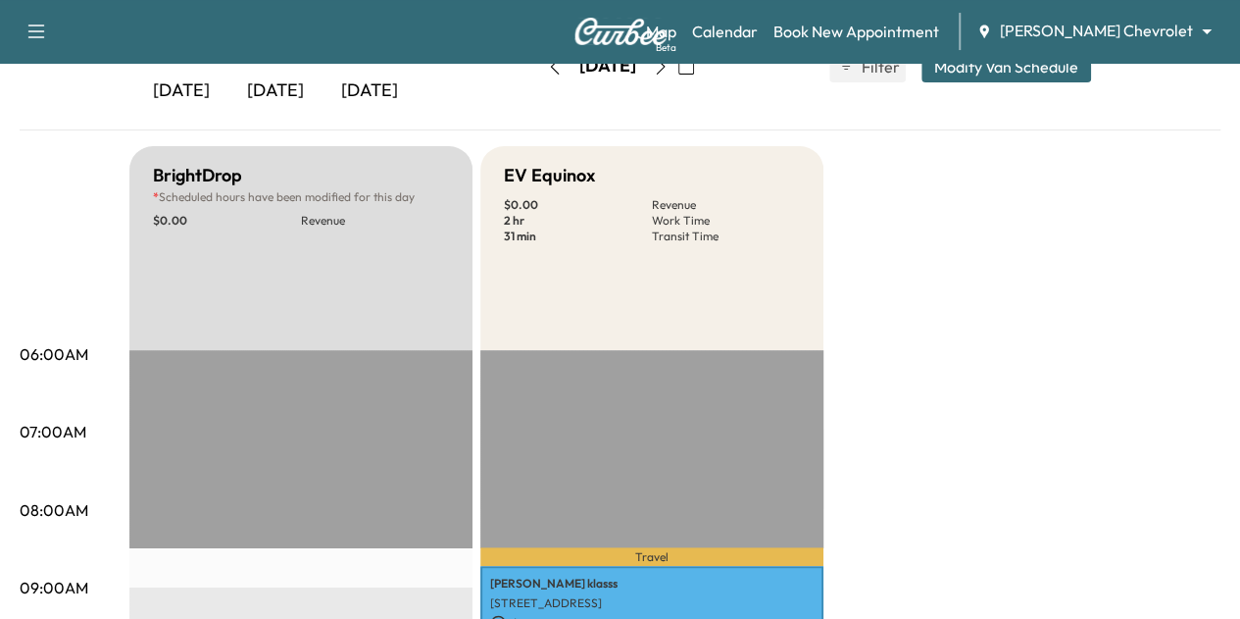
scroll to position [0, 0]
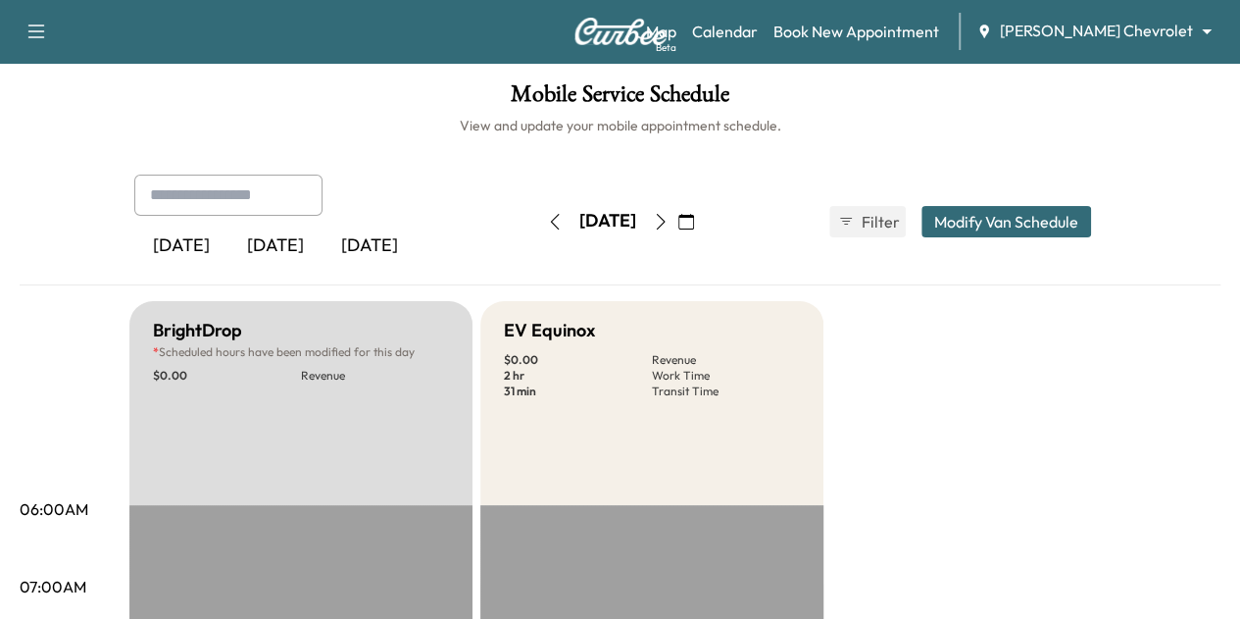
click at [665, 219] on icon "button" at bounding box center [660, 222] width 9 height 16
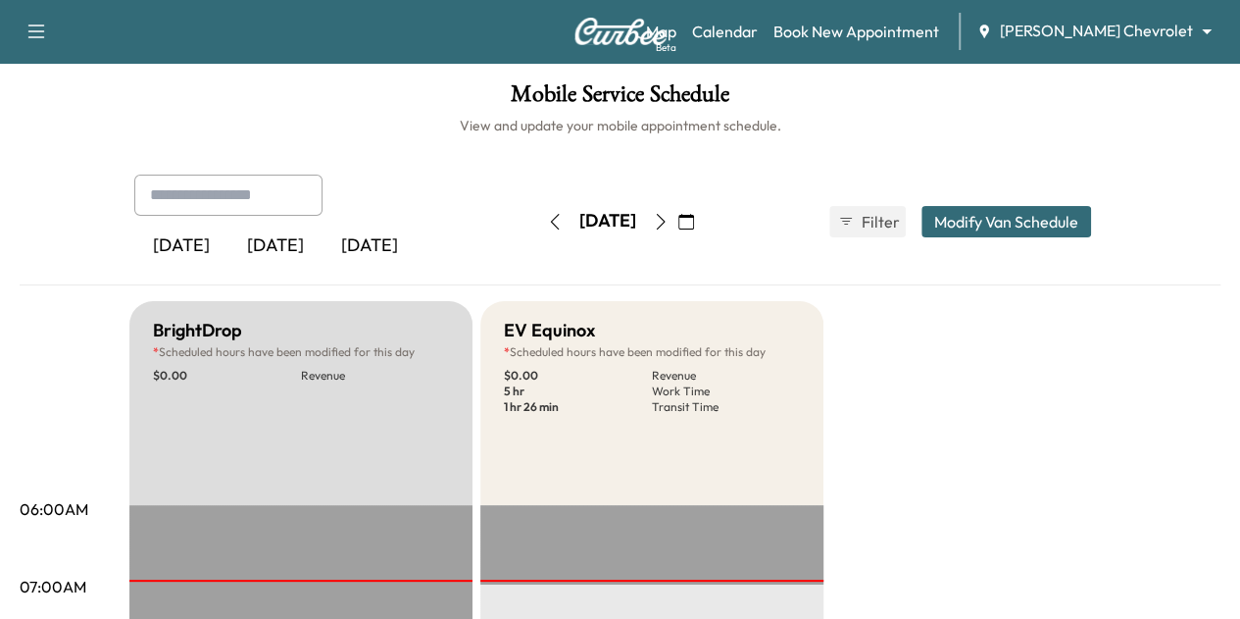
click at [665, 219] on icon "button" at bounding box center [660, 222] width 9 height 16
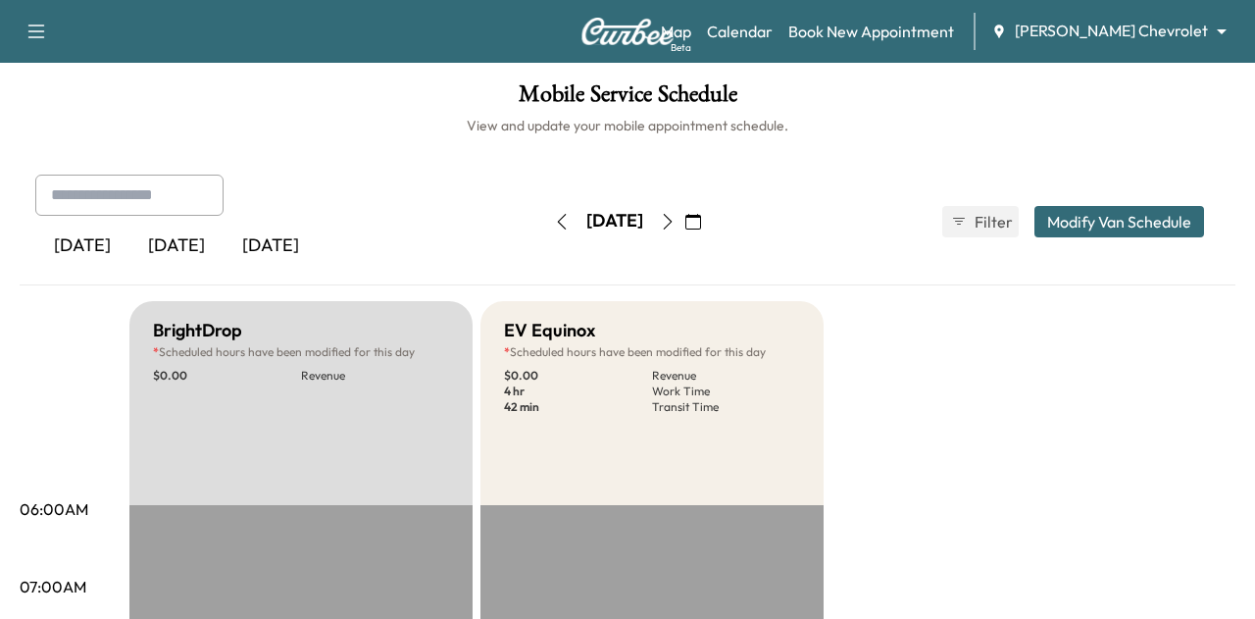
click at [1107, 24] on body "Support Log Out Map Beta Calendar Book New Appointment [PERSON_NAME] Chevrolet …" at bounding box center [627, 309] width 1255 height 619
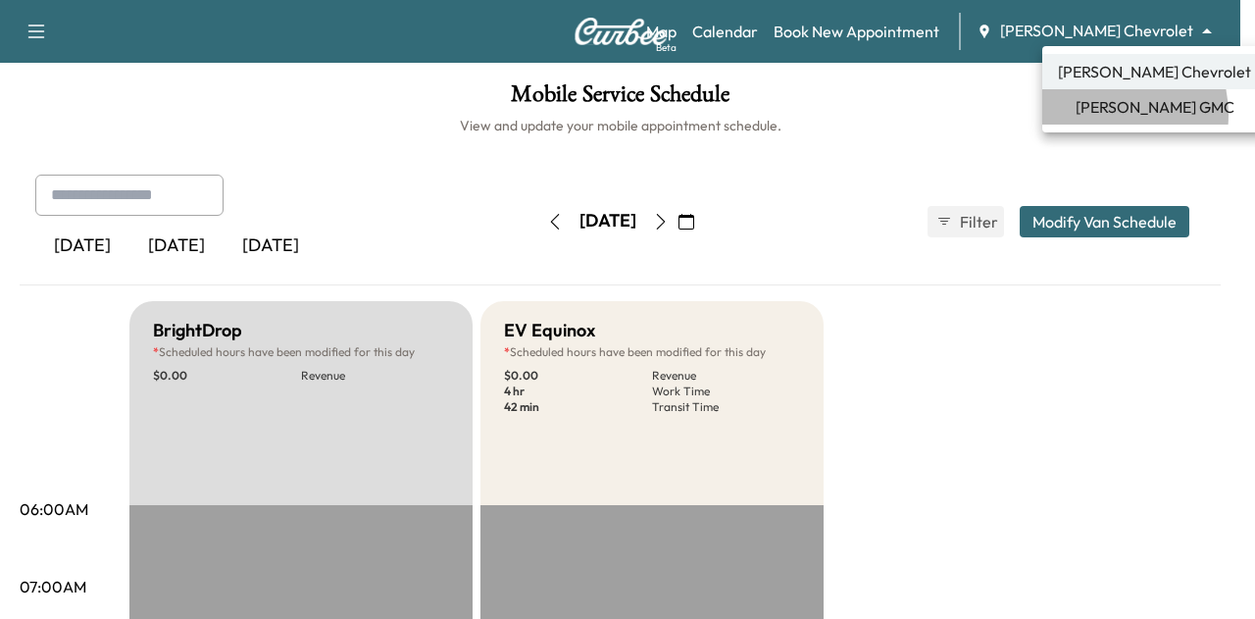
click at [1100, 115] on span "[PERSON_NAME] GMC" at bounding box center [1155, 107] width 159 height 24
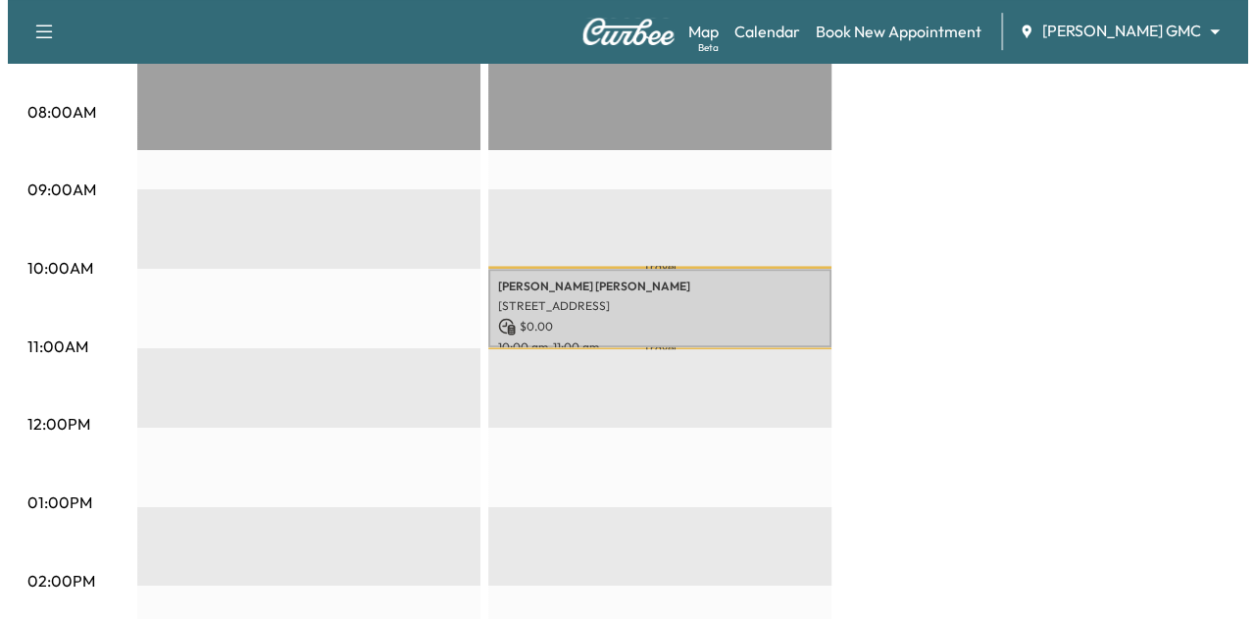
scroll to position [552, 0]
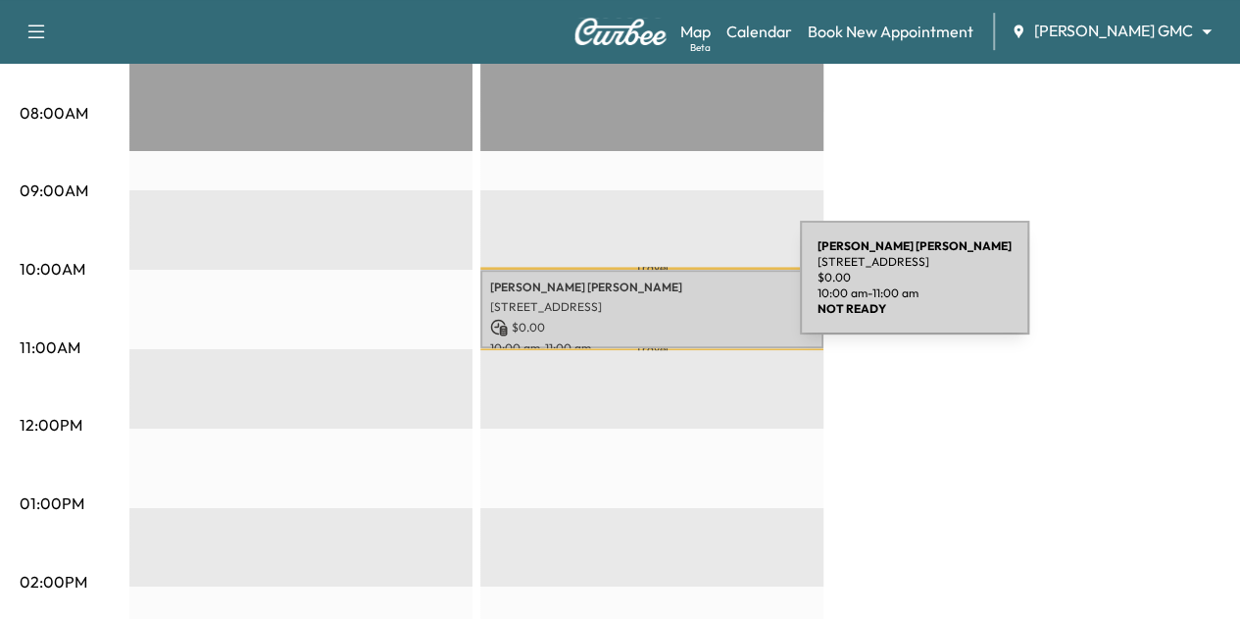
click at [653, 299] on p "[STREET_ADDRESS]" at bounding box center [652, 307] width 324 height 16
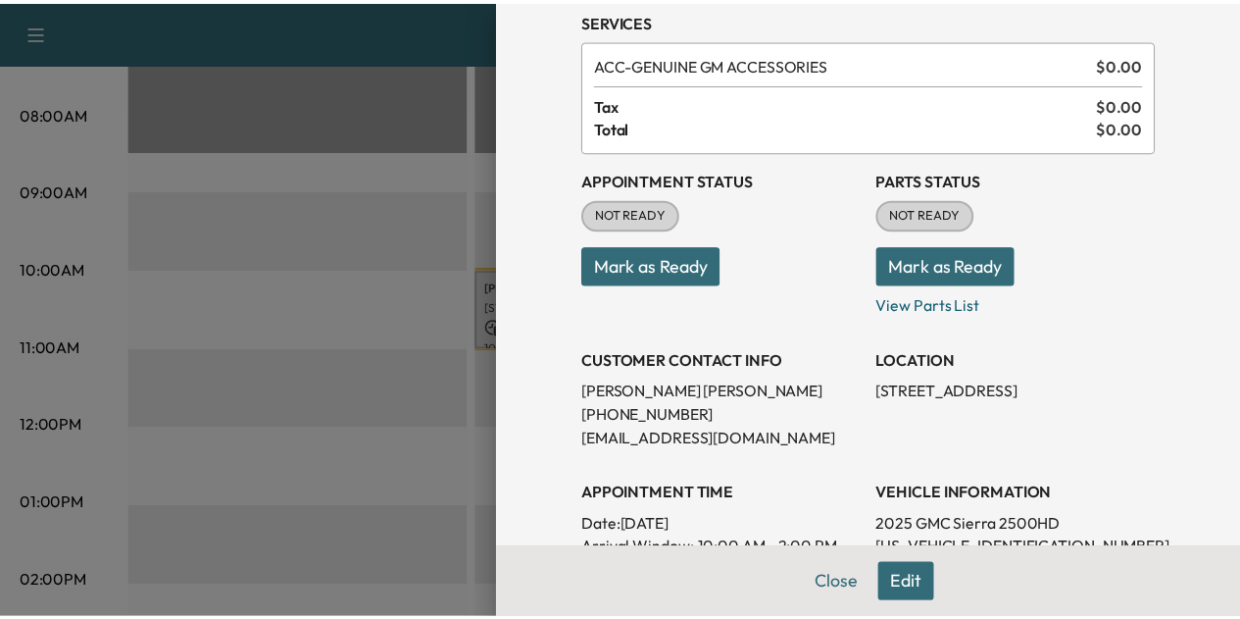
scroll to position [65, 0]
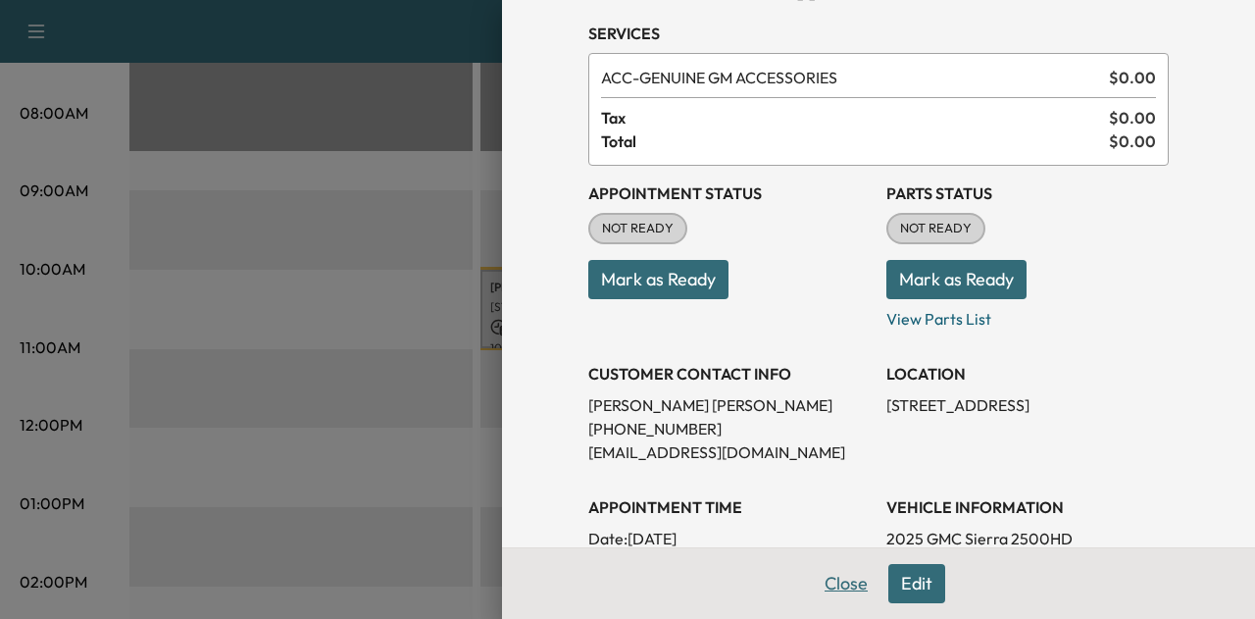
click at [812, 581] on button "Close" at bounding box center [846, 583] width 69 height 39
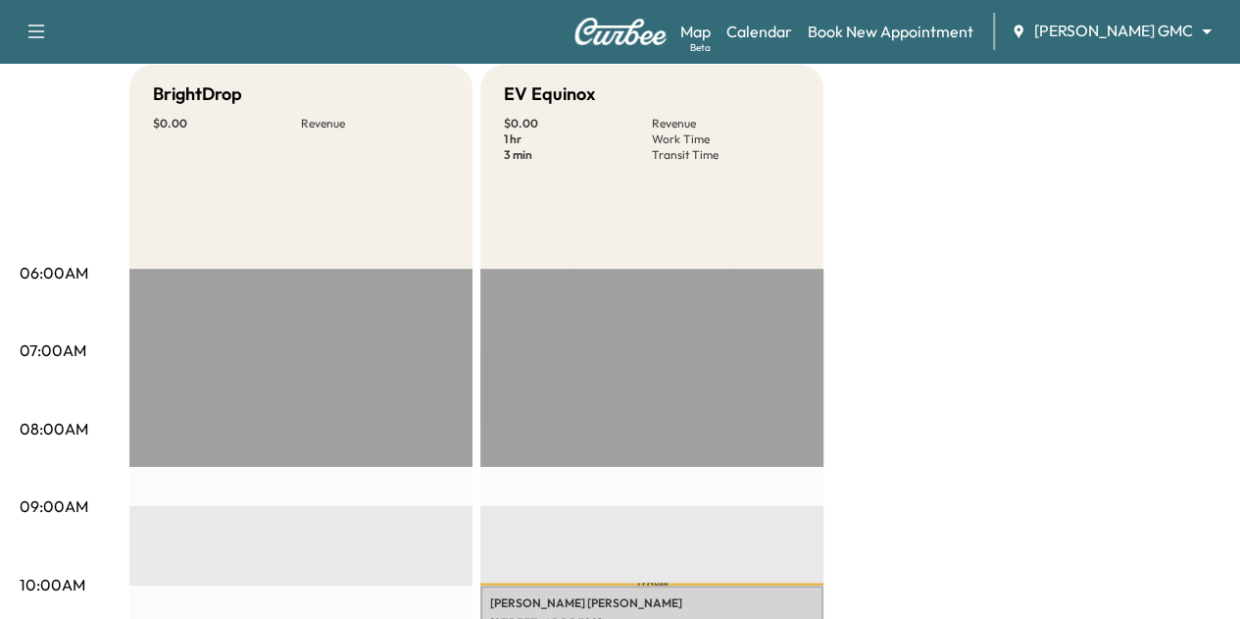
scroll to position [0, 0]
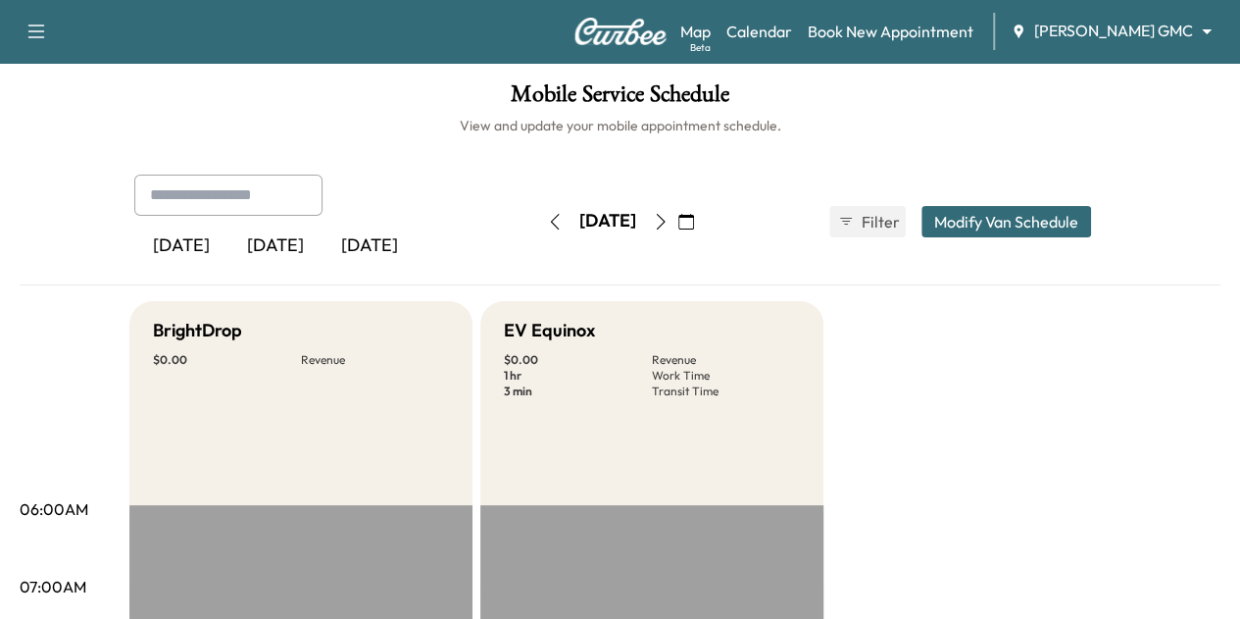
click at [538, 213] on button "button" at bounding box center [554, 221] width 33 height 31
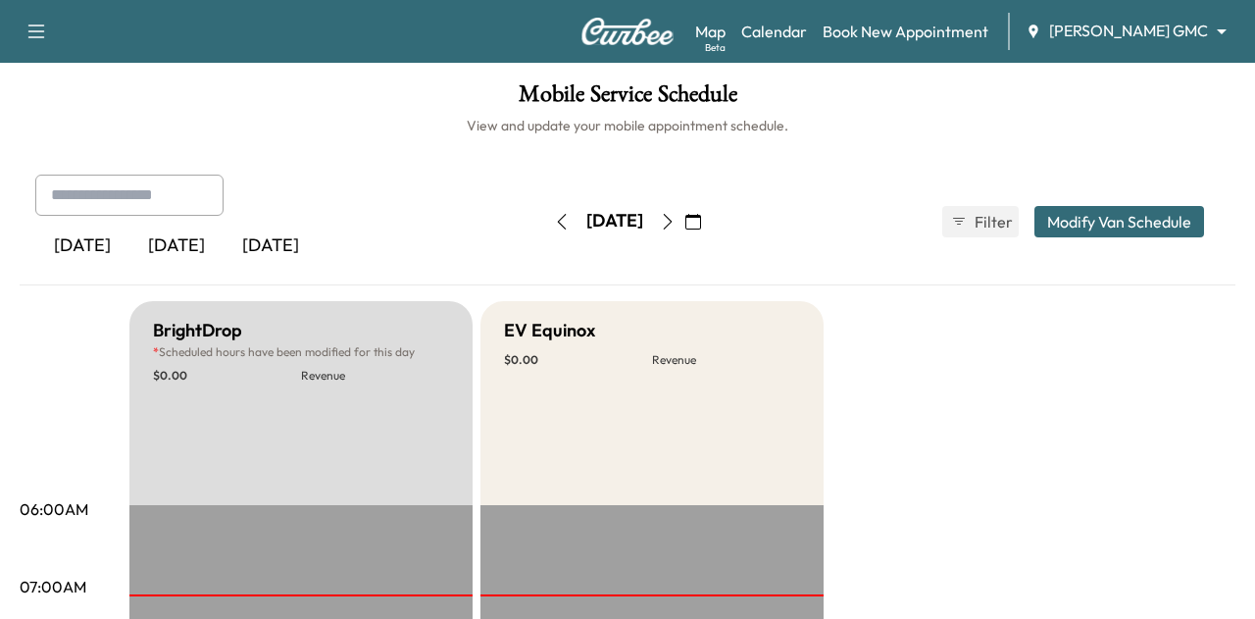
click at [1141, 28] on body "Support Log Out Map Beta Calendar Book New Appointment [PERSON_NAME] GMC ******…" at bounding box center [627, 309] width 1255 height 619
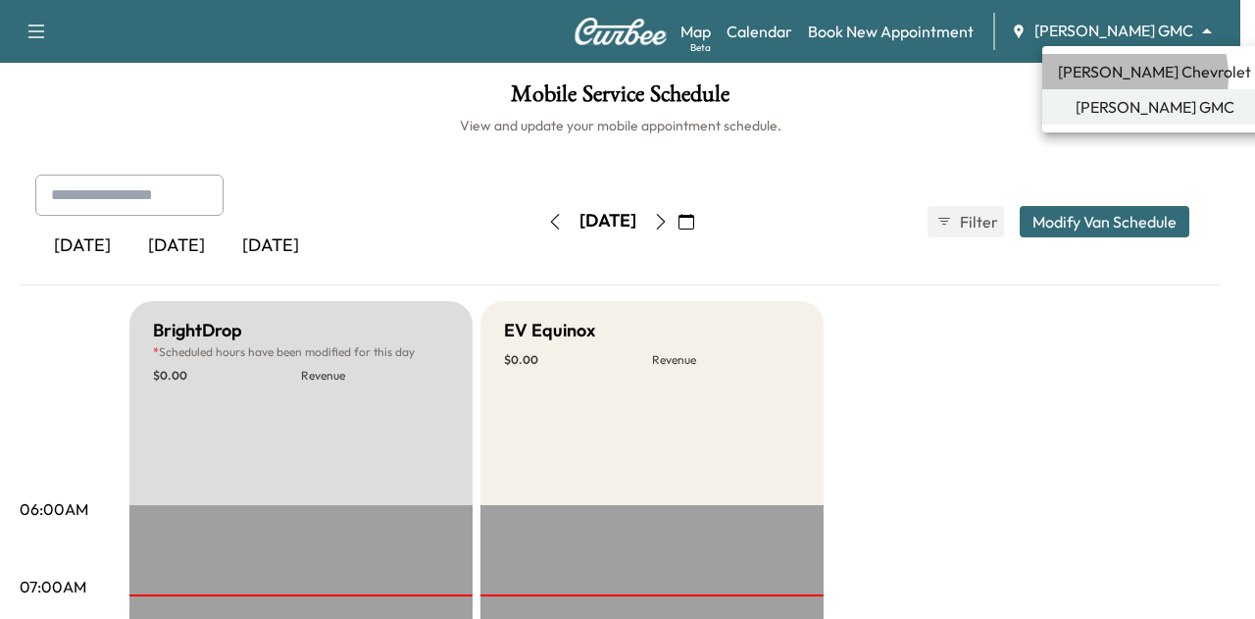
click at [1126, 76] on span "[PERSON_NAME] Chevrolet" at bounding box center [1154, 72] width 193 height 24
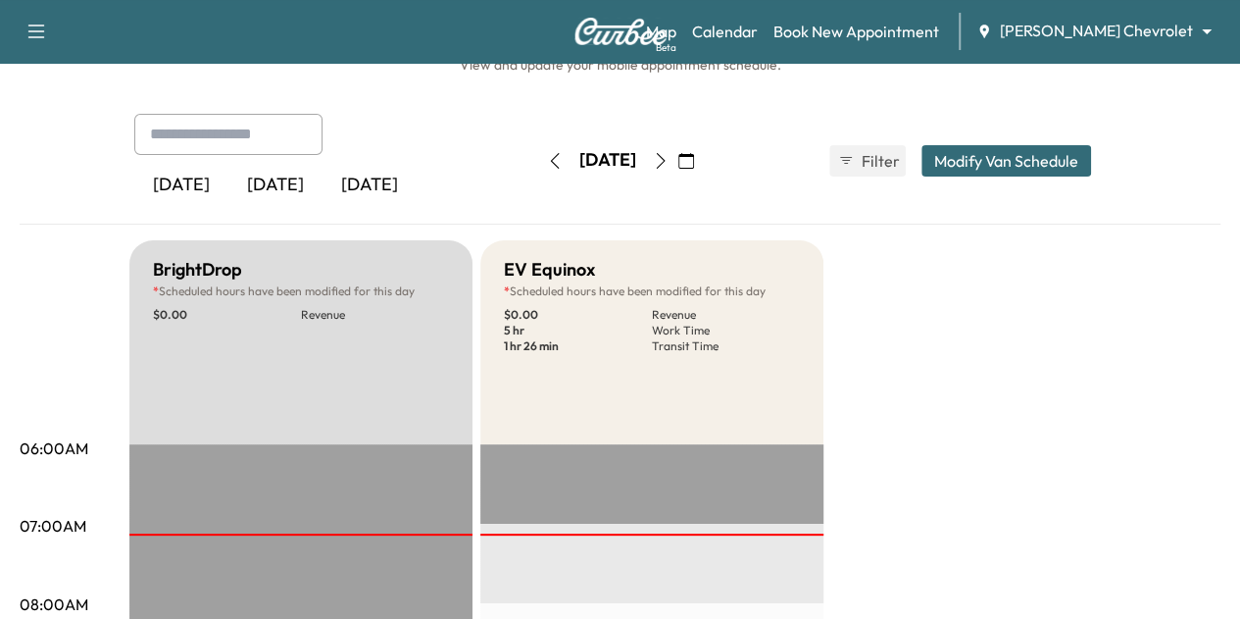
scroll to position [60, 0]
click at [669, 160] on icon "button" at bounding box center [661, 162] width 16 height 16
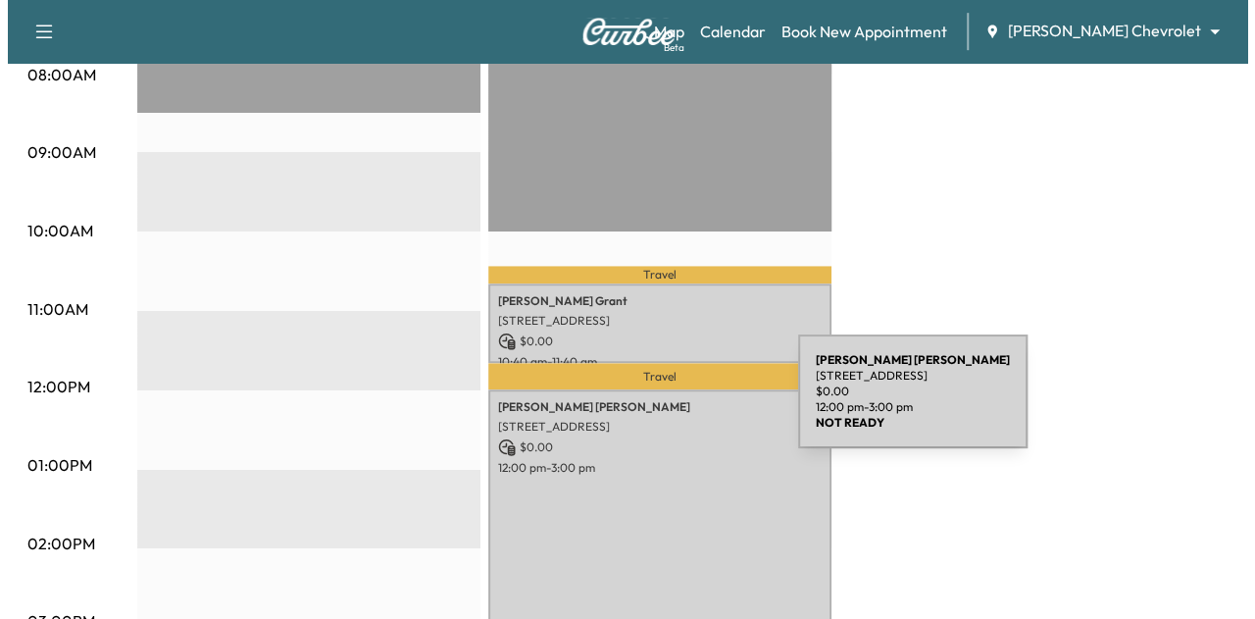
scroll to position [637, 0]
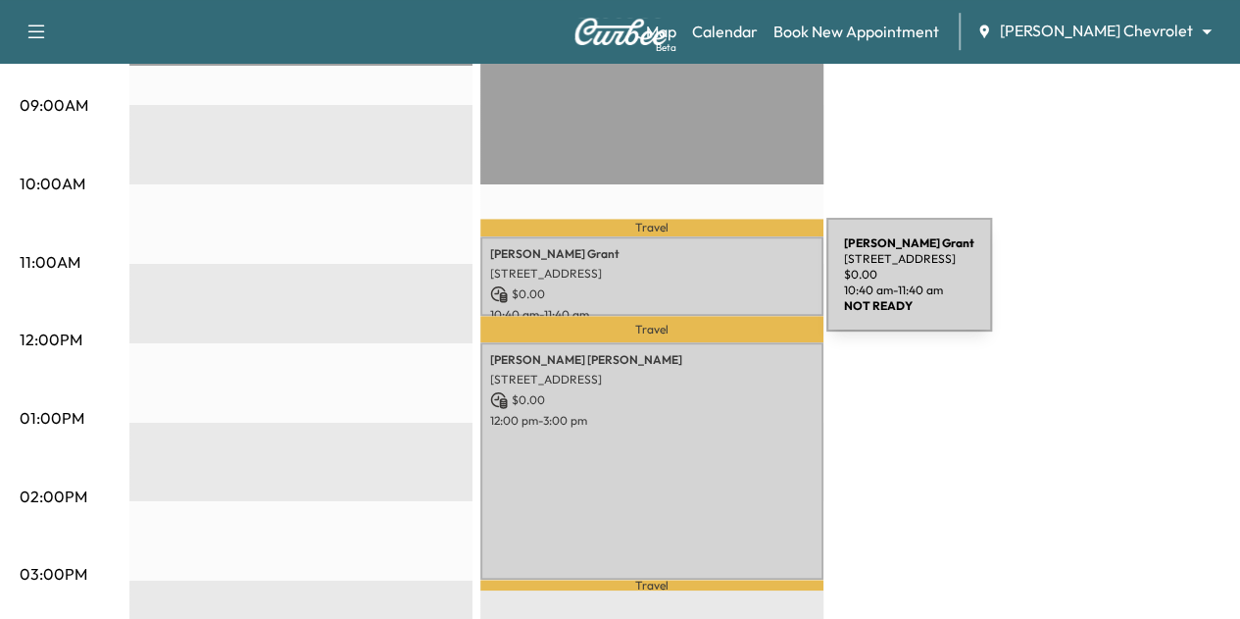
click at [679, 286] on p "$ 0.00" at bounding box center [652, 294] width 324 height 18
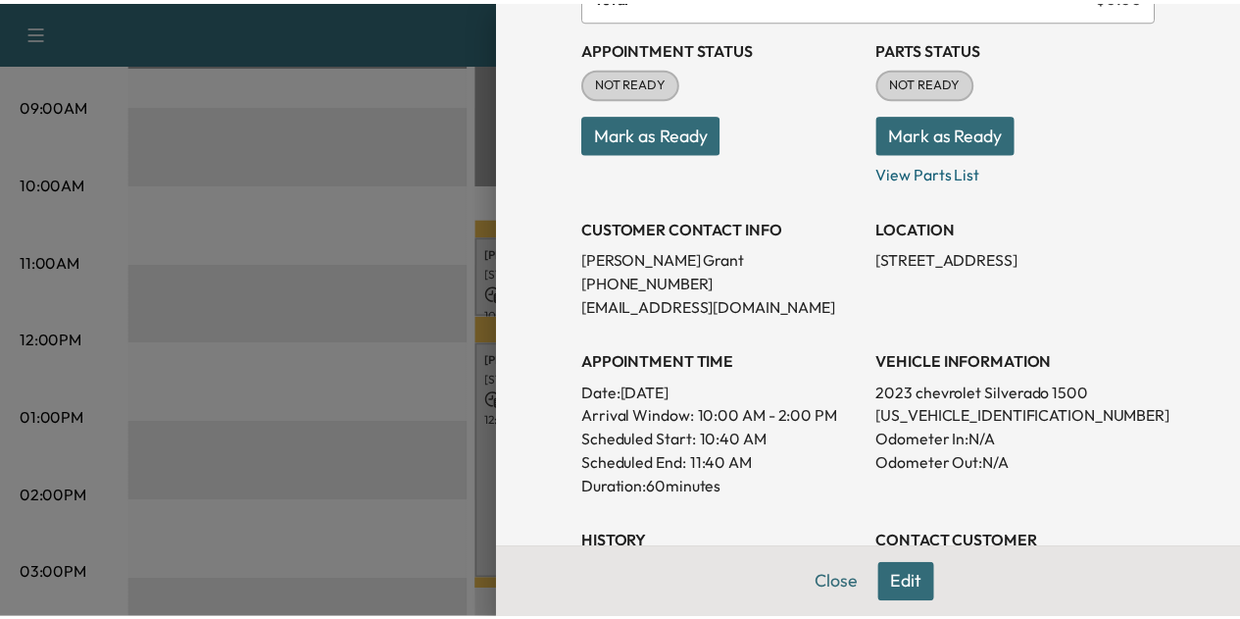
scroll to position [210, 0]
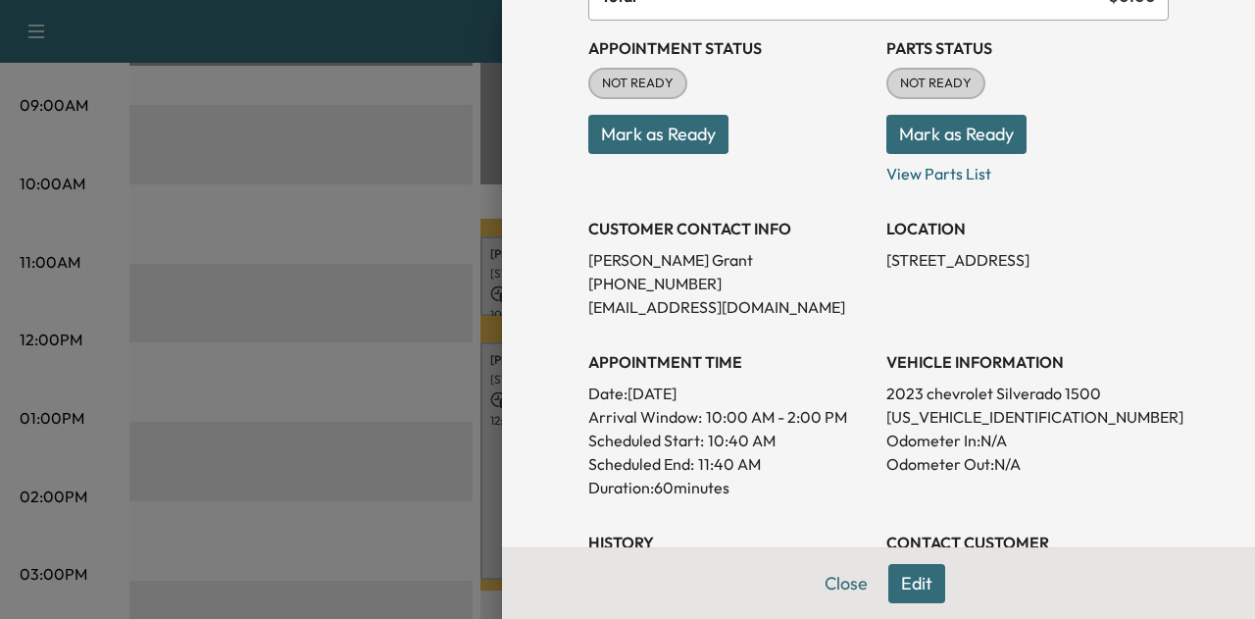
click at [919, 419] on p "[US_VEHICLE_IDENTIFICATION_NUMBER]" at bounding box center [1027, 417] width 282 height 24
click at [857, 599] on button "Close" at bounding box center [846, 583] width 69 height 39
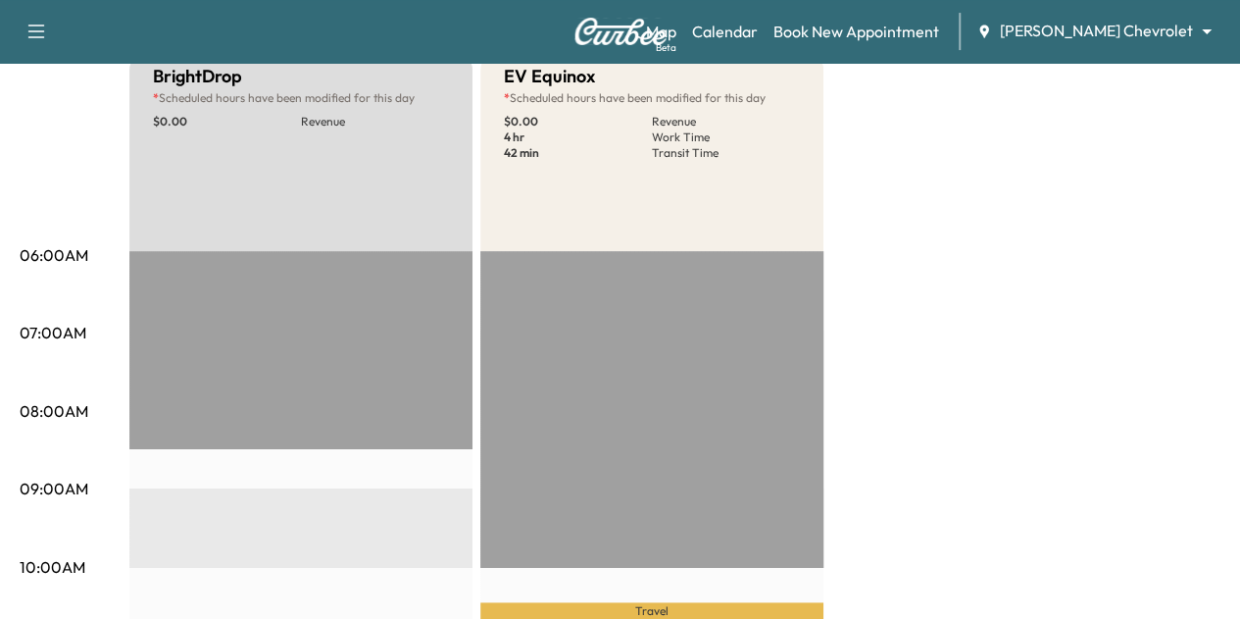
scroll to position [0, 0]
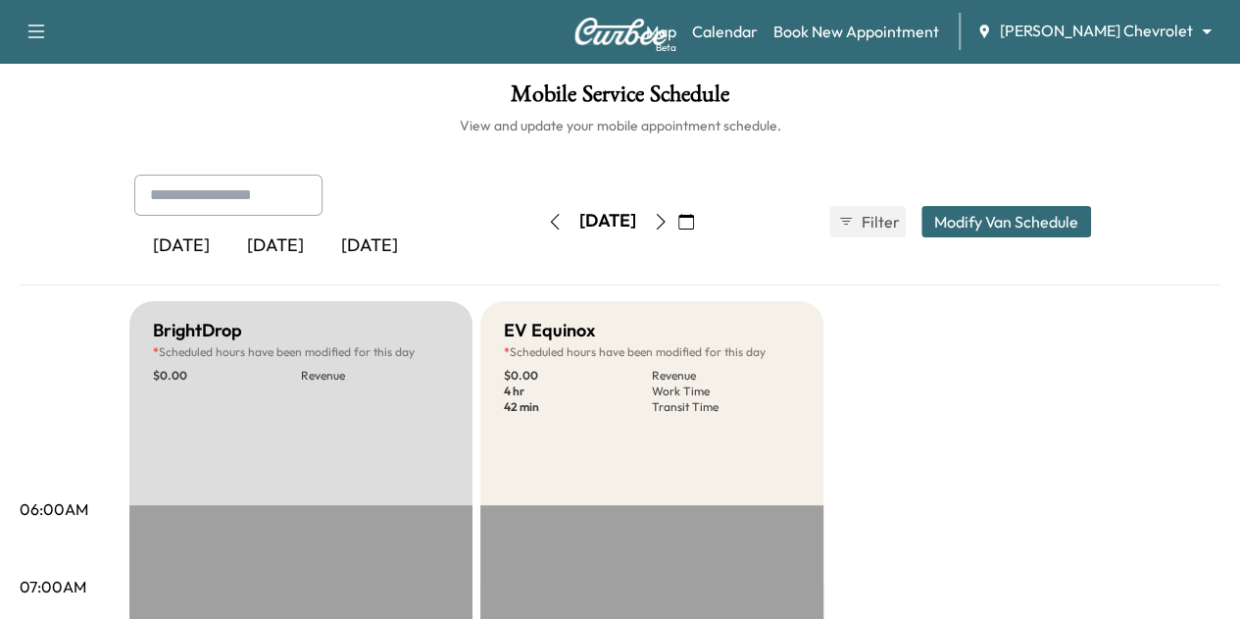
click at [669, 219] on icon "button" at bounding box center [661, 222] width 16 height 16
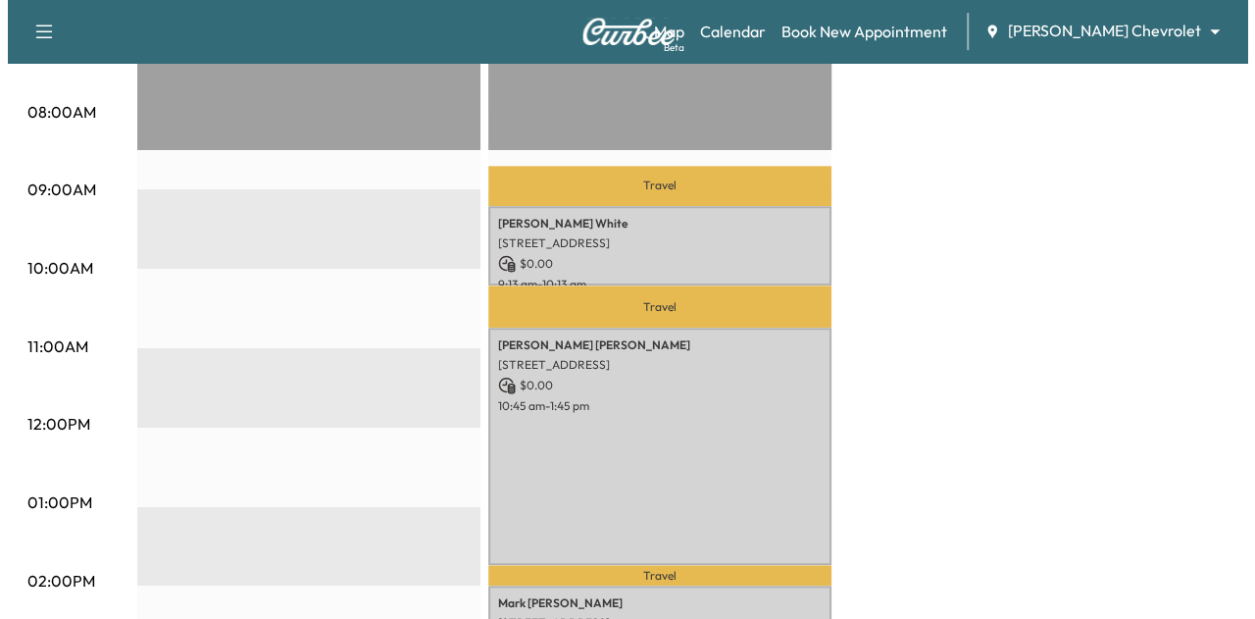
scroll to position [533, 0]
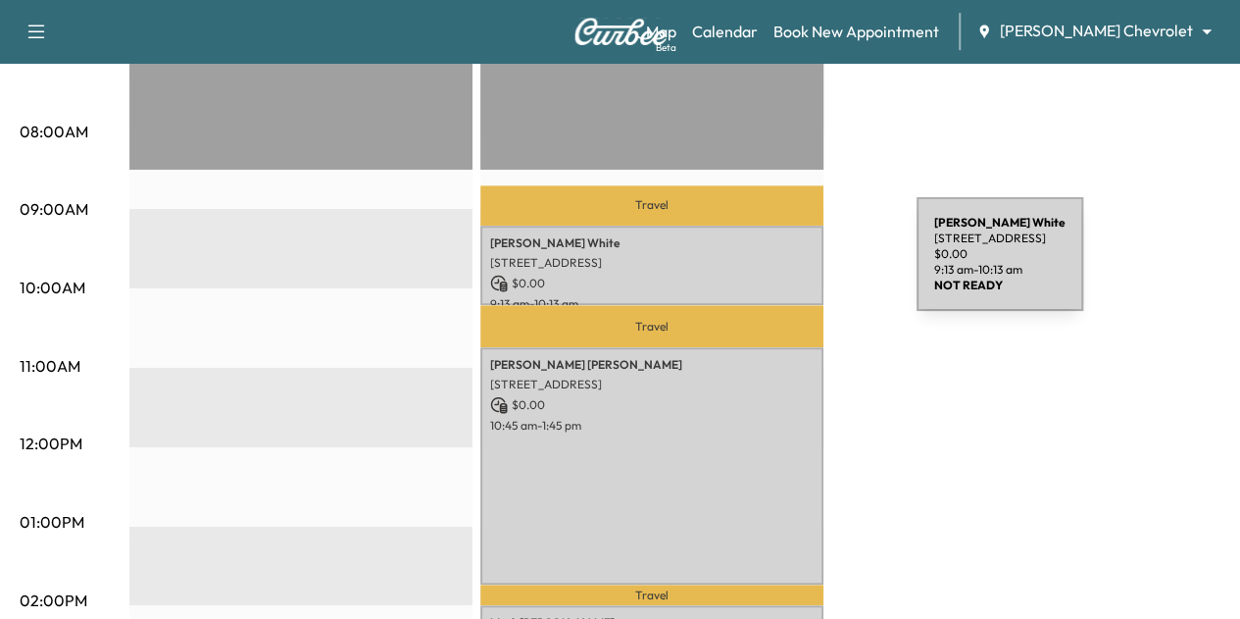
click at [770, 266] on p "[STREET_ADDRESS]" at bounding box center [652, 263] width 324 height 16
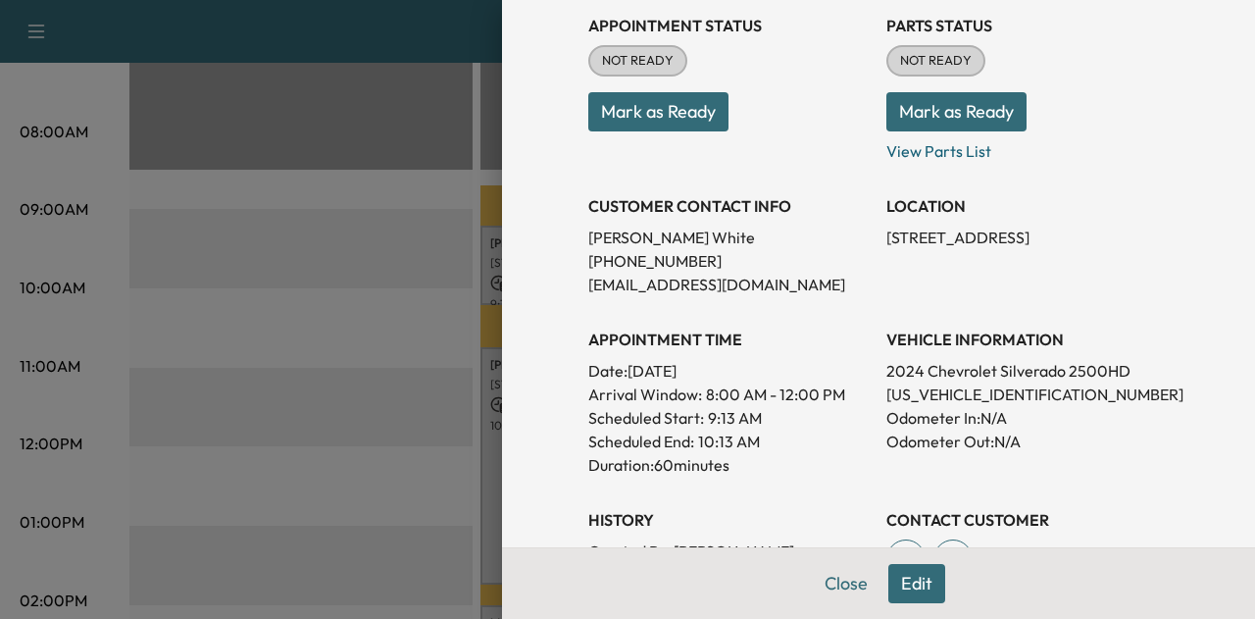
scroll to position [278, 0]
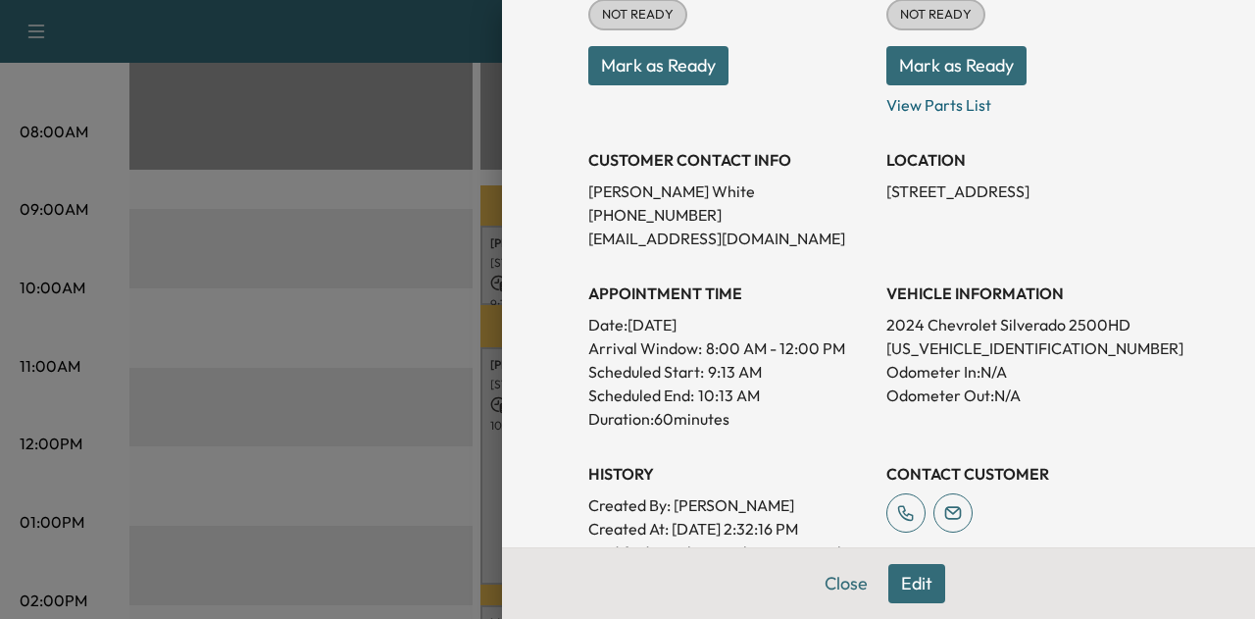
click at [981, 348] on p "[US_VEHICLE_IDENTIFICATION_NUMBER]" at bounding box center [1027, 348] width 282 height 24
copy p "[US_VEHICLE_IDENTIFICATION_NUMBER]"
click at [828, 587] on button "Close" at bounding box center [846, 583] width 69 height 39
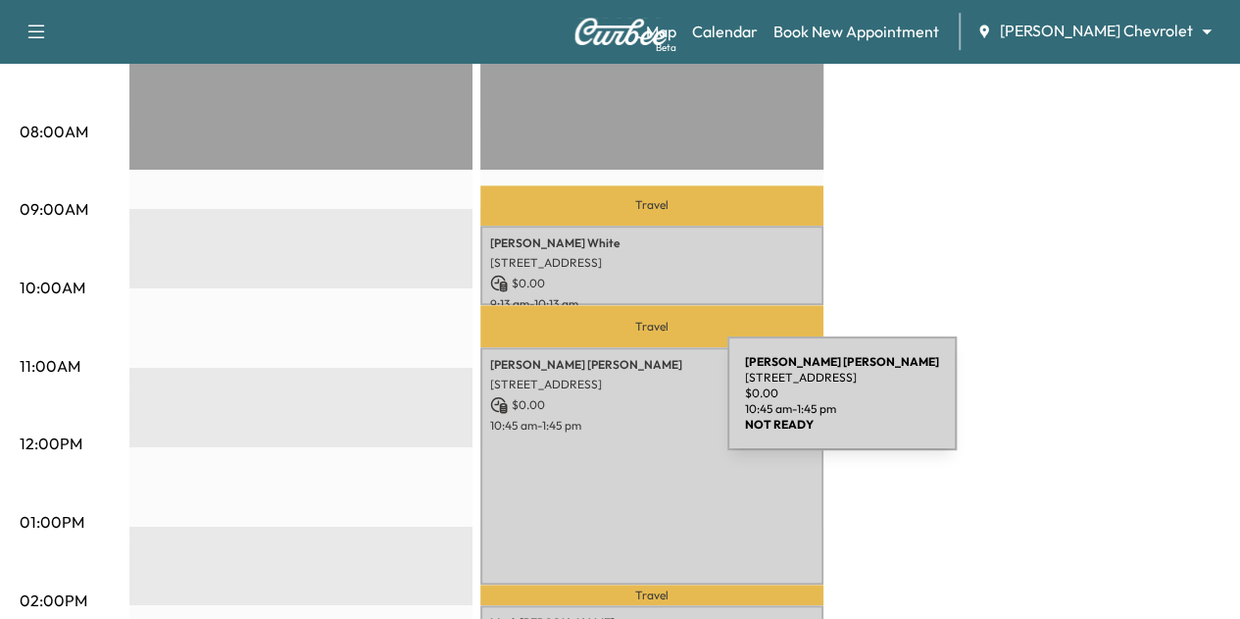
click at [582, 405] on p "$ 0.00" at bounding box center [652, 405] width 324 height 18
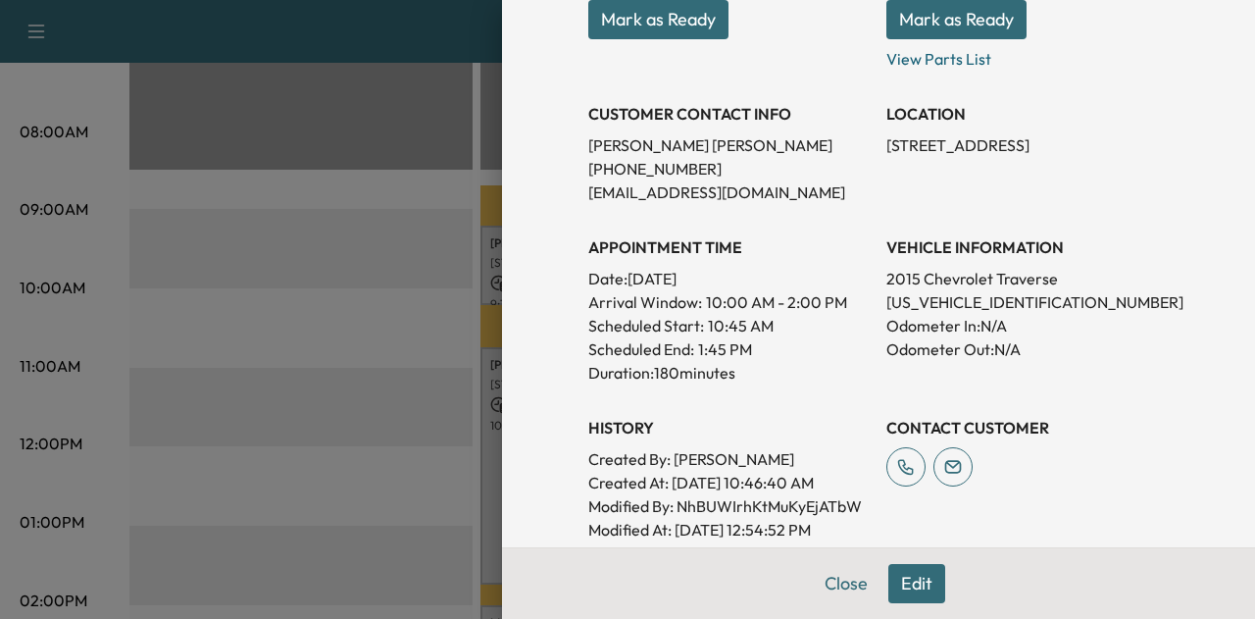
scroll to position [325, 0]
click at [953, 305] on p "[US_VEHICLE_IDENTIFICATION_NUMBER]" at bounding box center [1027, 301] width 282 height 24
copy p "[US_VEHICLE_IDENTIFICATION_NUMBER]"
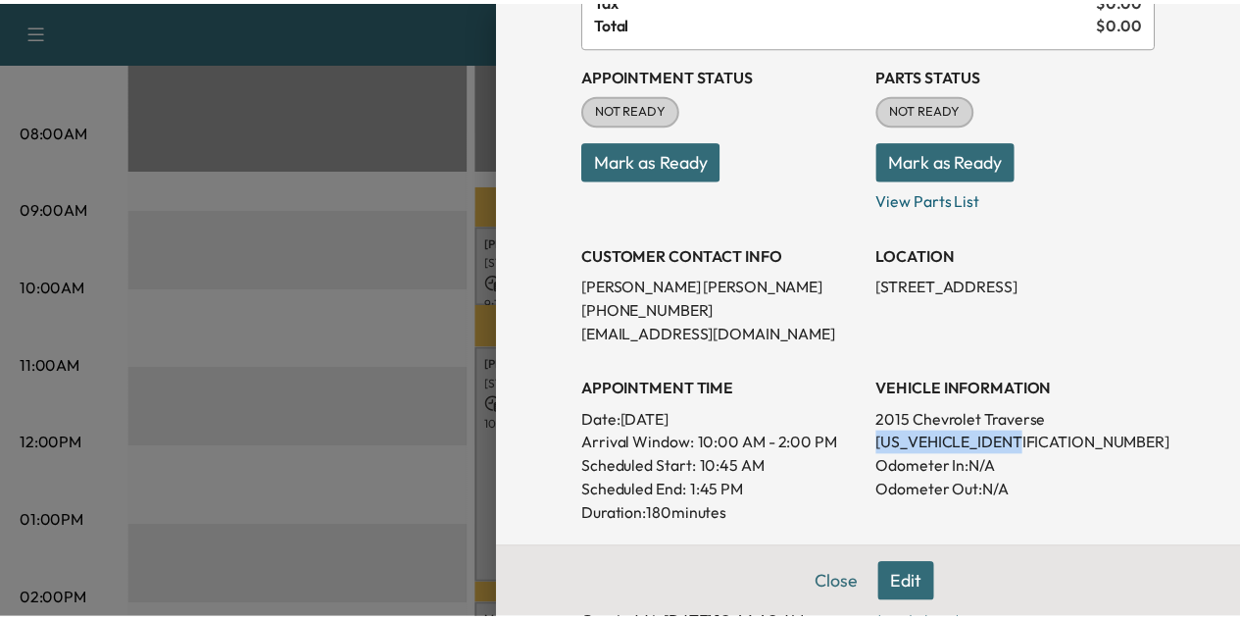
scroll to position [184, 0]
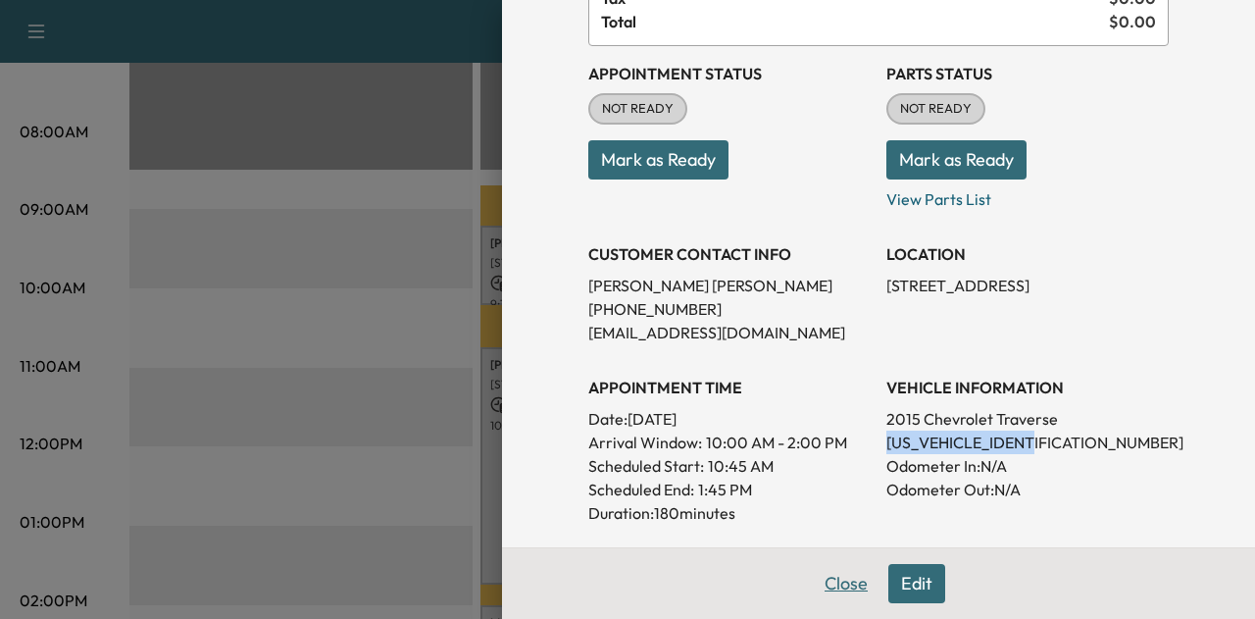
click at [837, 572] on button "Close" at bounding box center [846, 583] width 69 height 39
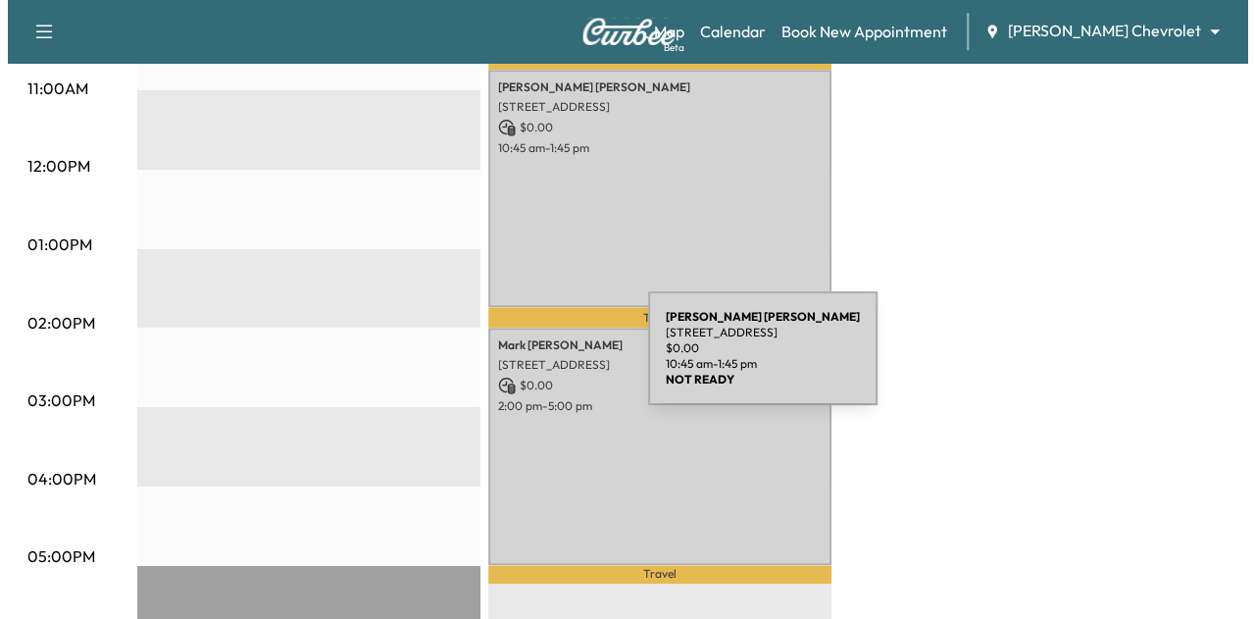
scroll to position [814, 0]
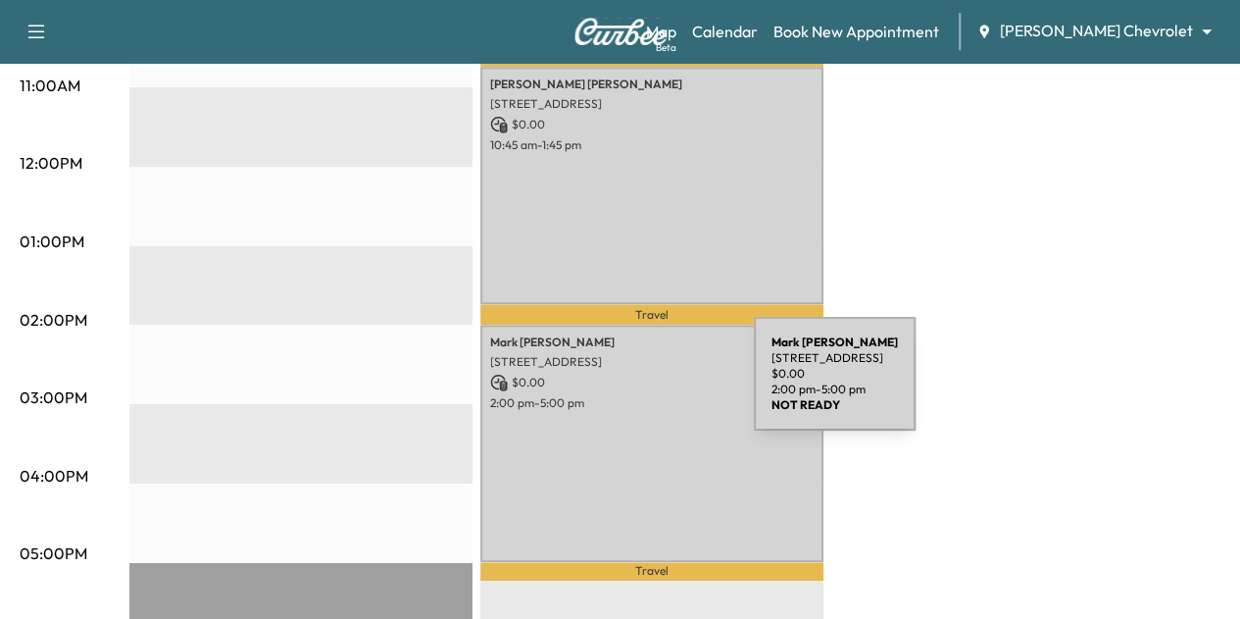
click at [607, 395] on p "2:00 pm - 5:00 pm" at bounding box center [652, 403] width 324 height 16
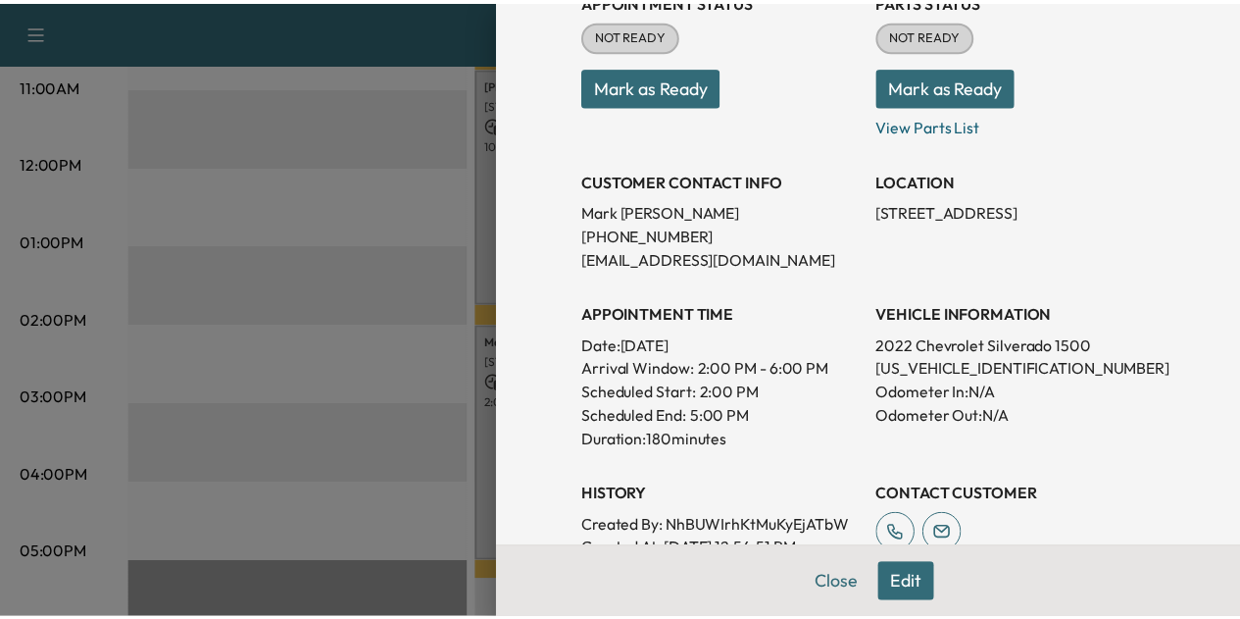
scroll to position [259, 0]
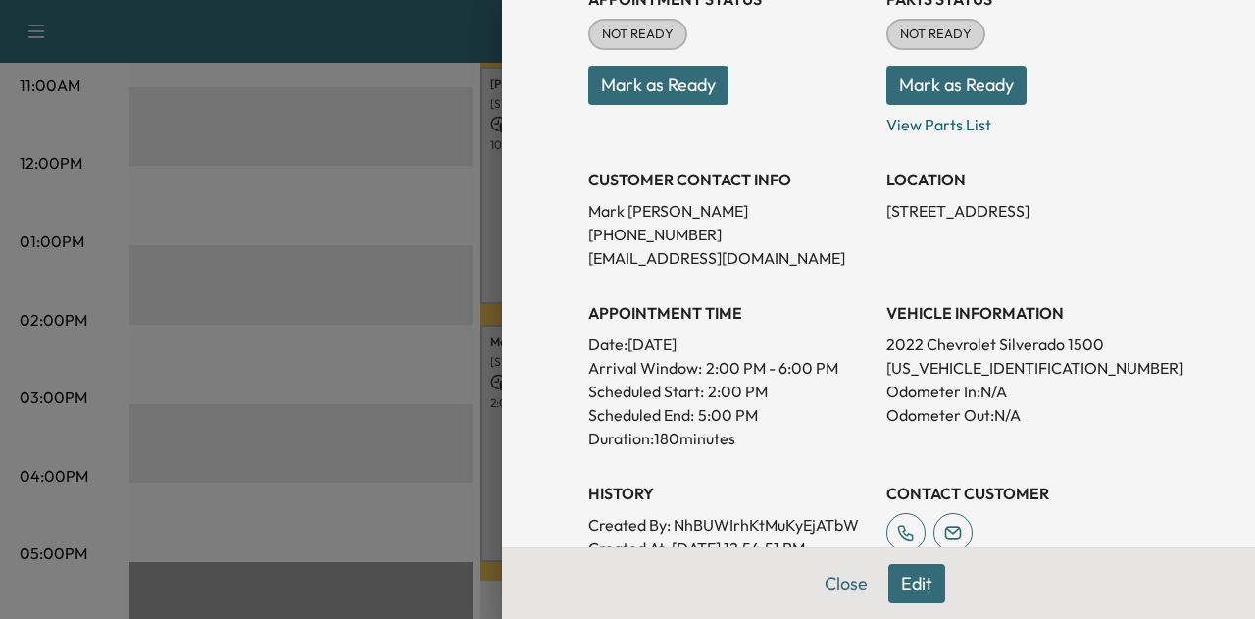
click at [957, 365] on p "[US_VEHICLE_IDENTIFICATION_NUMBER]" at bounding box center [1027, 368] width 282 height 24
click at [827, 577] on button "Close" at bounding box center [846, 583] width 69 height 39
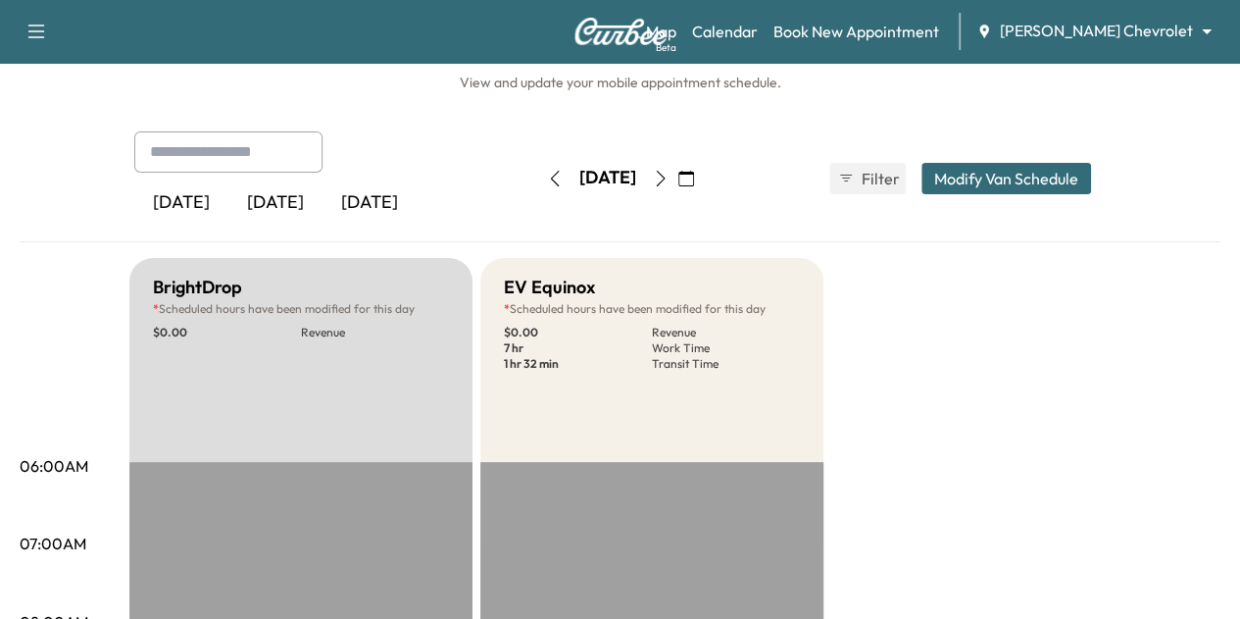
scroll to position [20, 0]
